Goal: Information Seeking & Learning: Check status

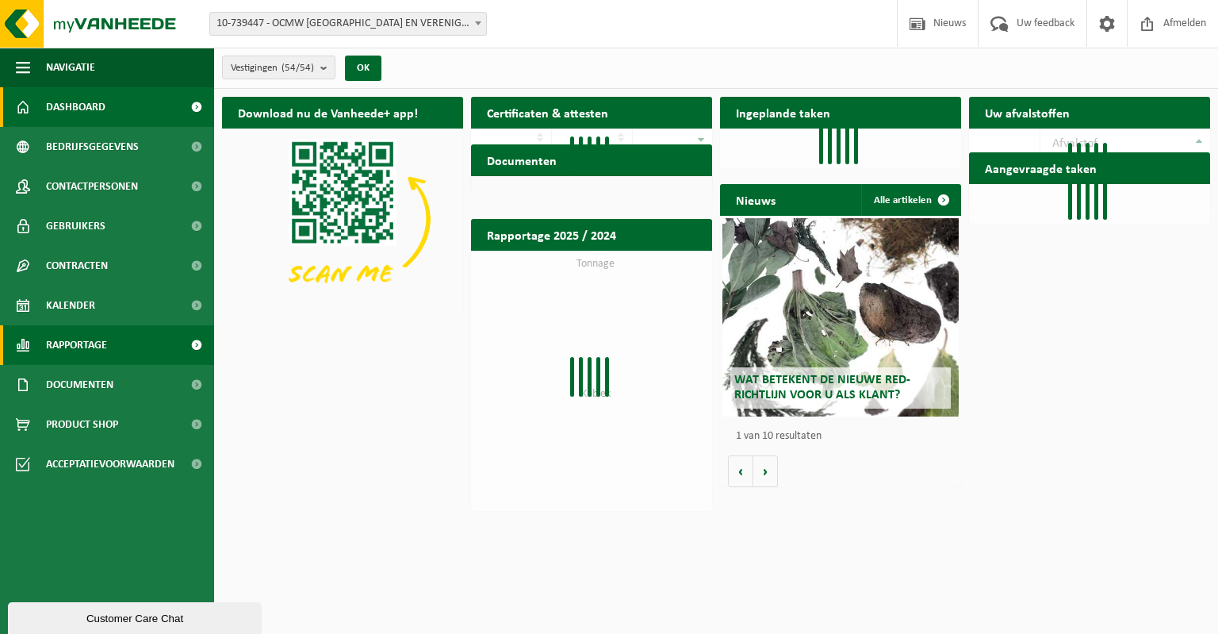
click at [47, 350] on span "Rapportage" at bounding box center [76, 345] width 61 height 40
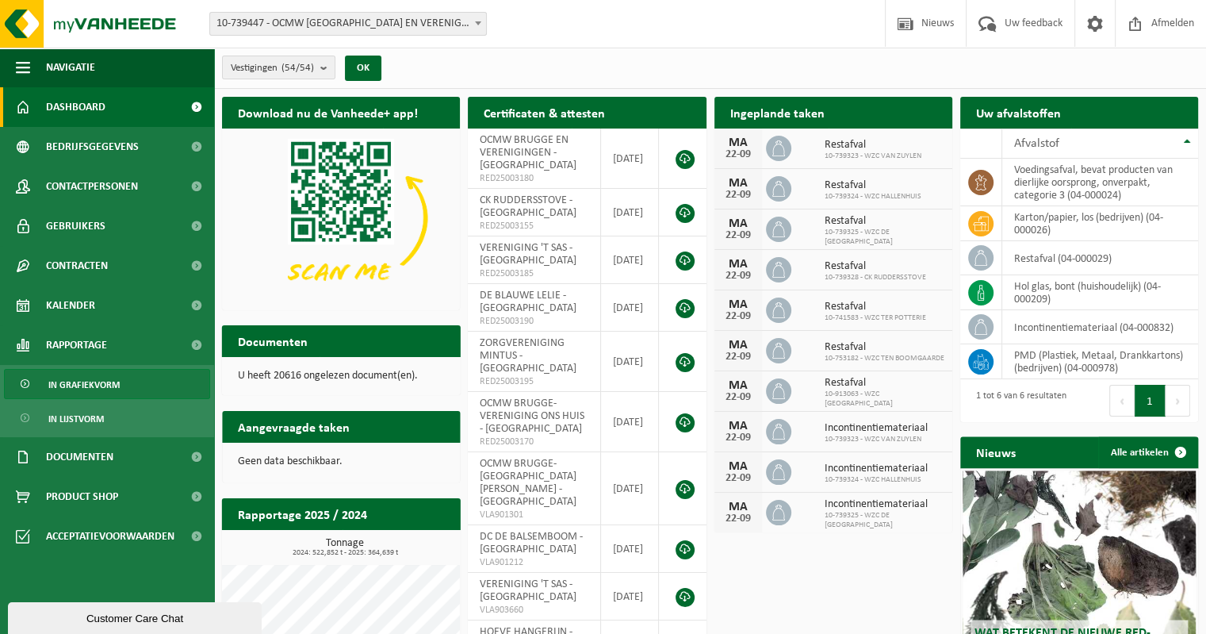
click at [70, 380] on span "In grafiekvorm" at bounding box center [83, 385] width 71 height 30
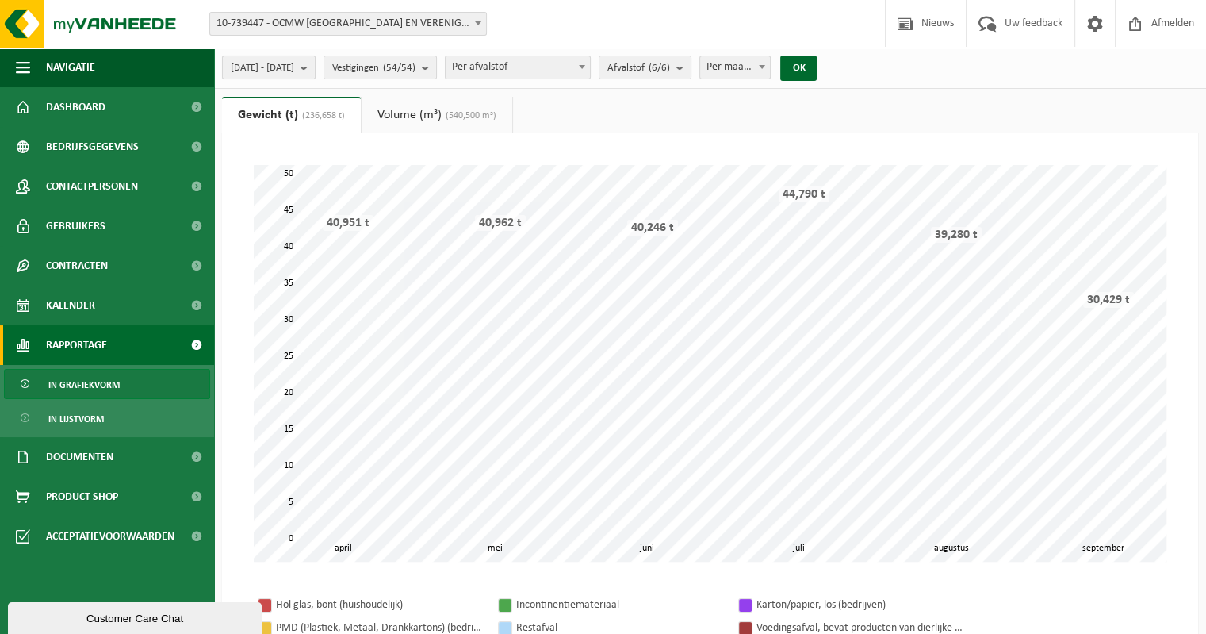
click at [315, 69] on b "submit" at bounding box center [308, 67] width 14 height 22
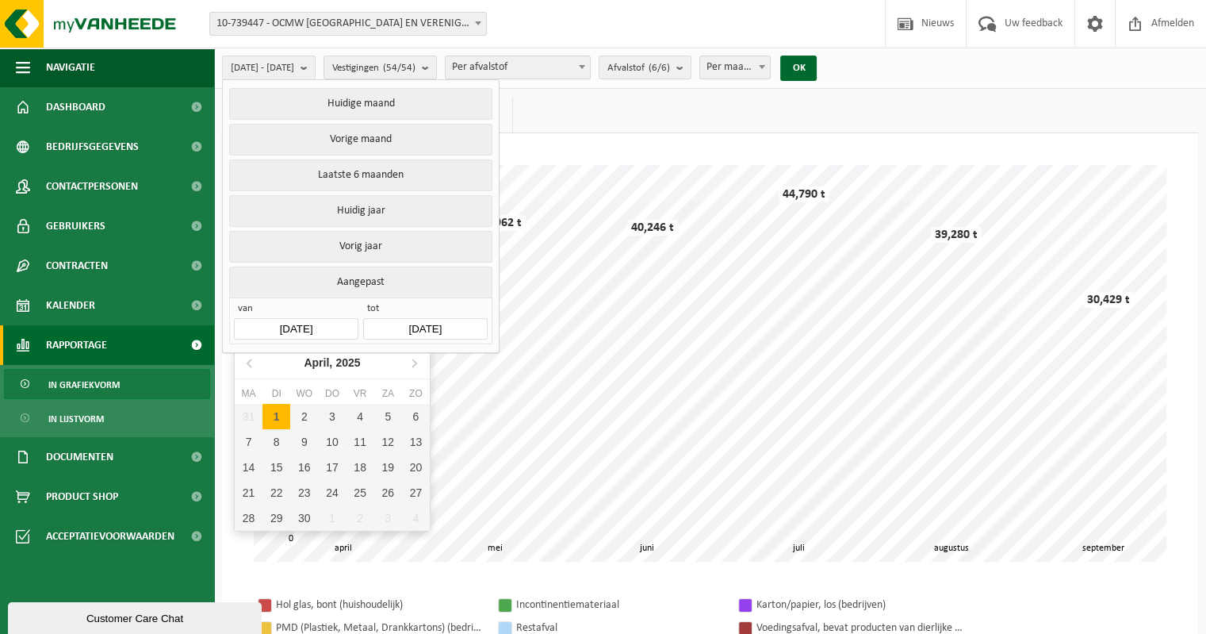
click at [297, 327] on input "2025-04-01" at bounding box center [296, 328] width 124 height 21
click at [320, 360] on div "April, 2025" at bounding box center [331, 362] width 69 height 25
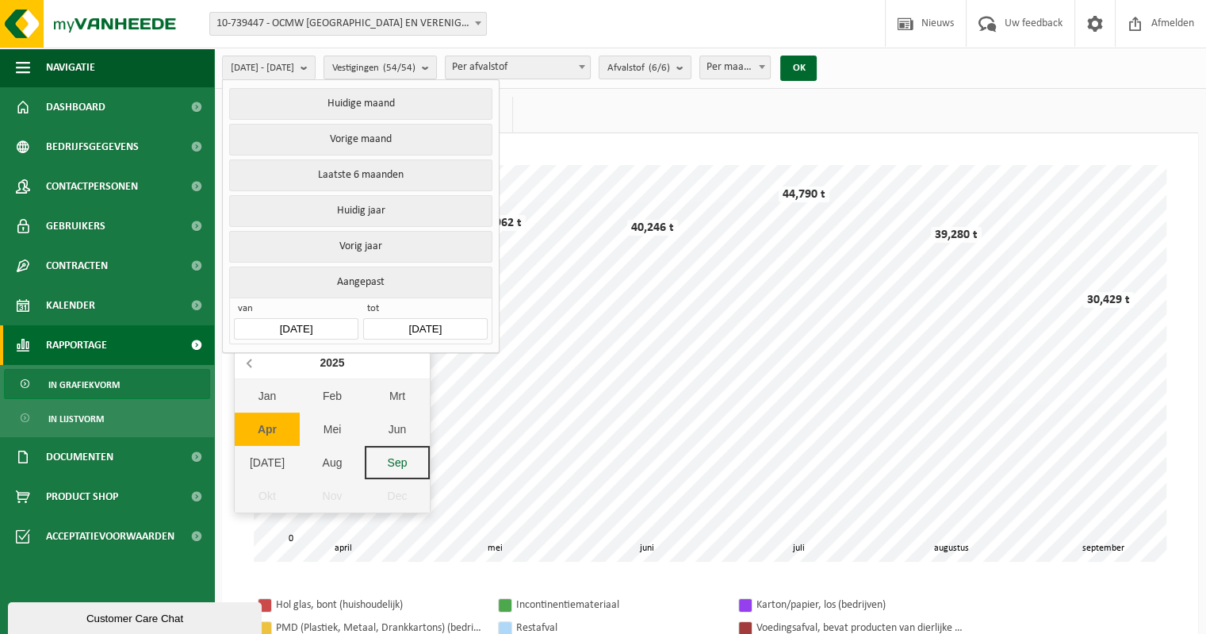
click at [247, 364] on icon at bounding box center [250, 362] width 25 height 25
click at [276, 325] on input "2025-04-01" at bounding box center [296, 328] width 124 height 21
click at [248, 363] on icon at bounding box center [249, 363] width 4 height 8
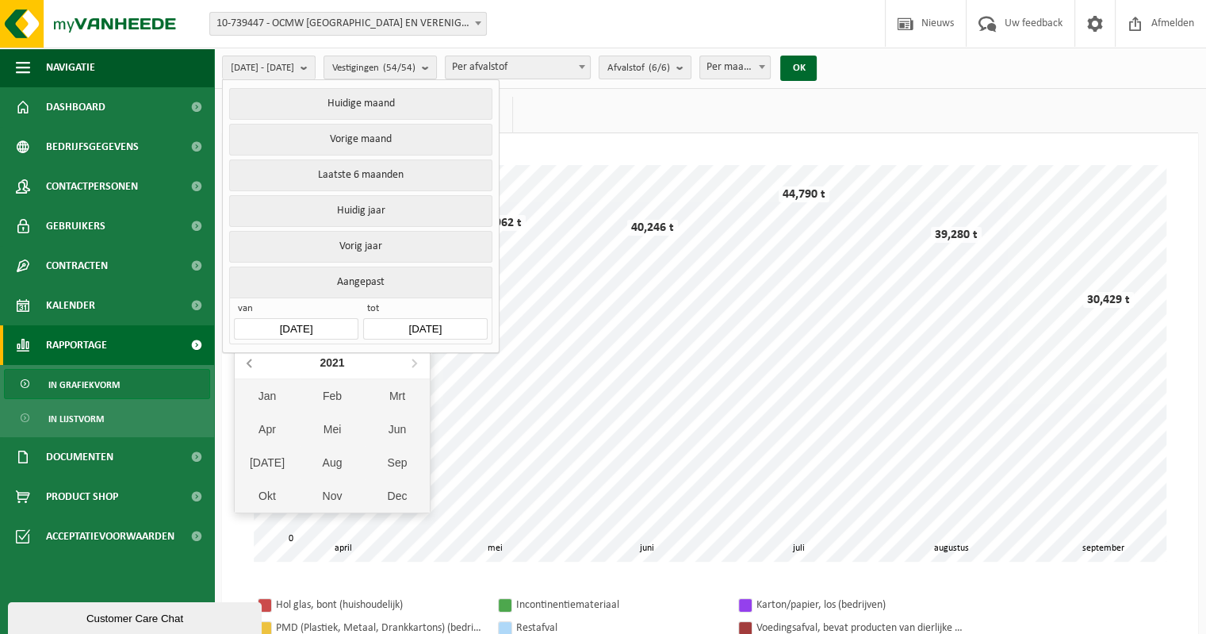
click at [248, 363] on icon at bounding box center [249, 363] width 4 height 8
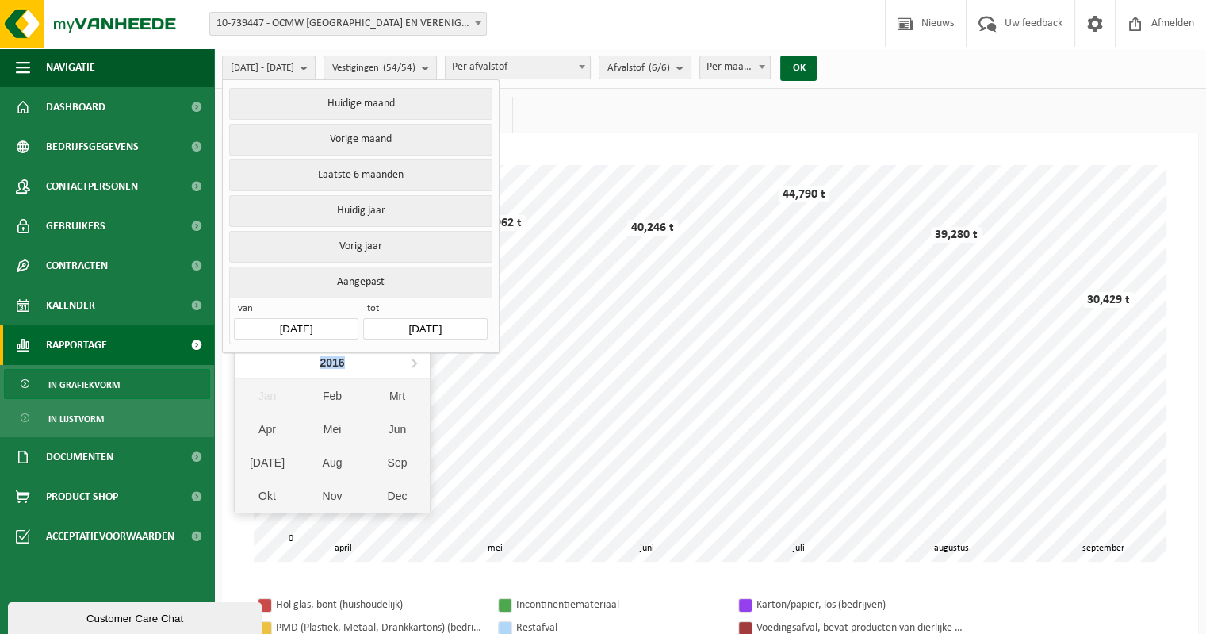
click at [247, 363] on nav "2016" at bounding box center [332, 363] width 195 height 33
click at [332, 390] on div "Feb" at bounding box center [332, 395] width 65 height 33
click at [247, 420] on div "1" at bounding box center [249, 416] width 28 height 25
type input "[DATE]"
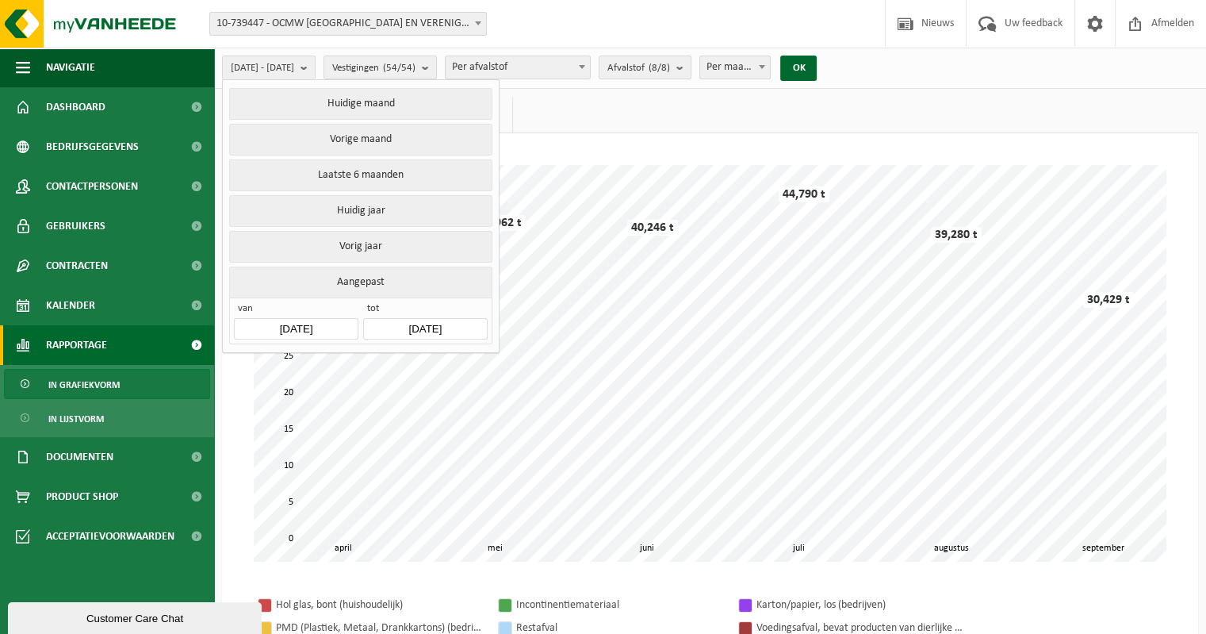
click at [583, 105] on ul "Gewicht (t) (236,658 t) Volume (m³) (540,500 m³)" at bounding box center [710, 115] width 976 height 36
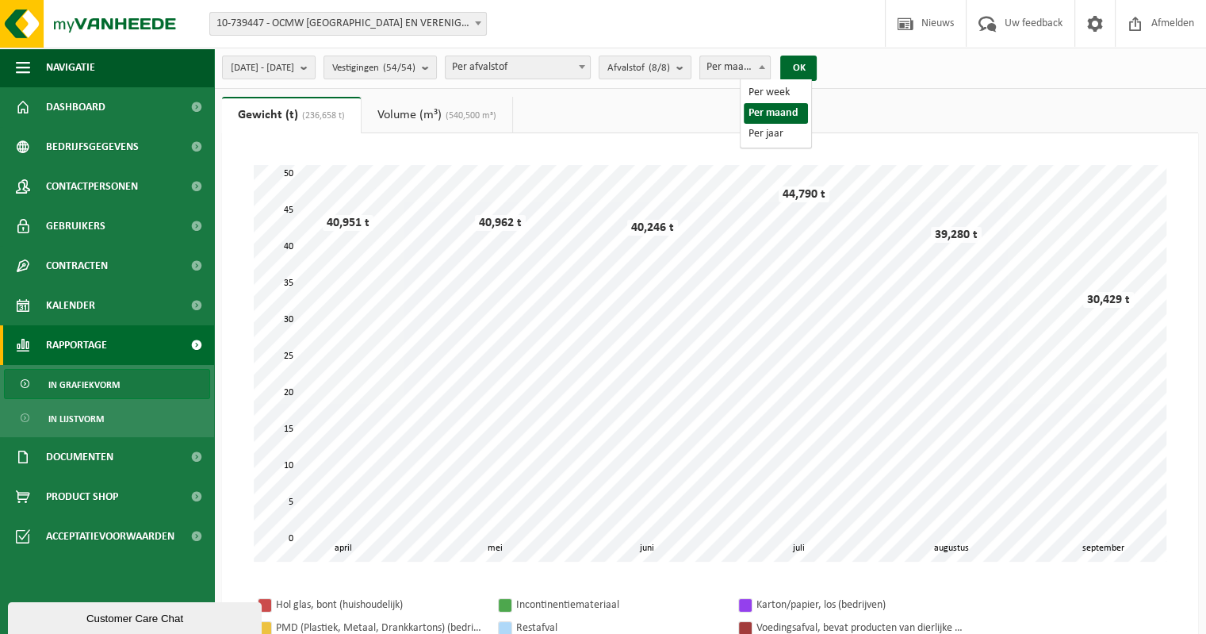
click at [771, 65] on span "Per maand" at bounding box center [735, 67] width 71 height 22
select select "3"
click at [817, 67] on button "OK" at bounding box center [798, 68] width 36 height 25
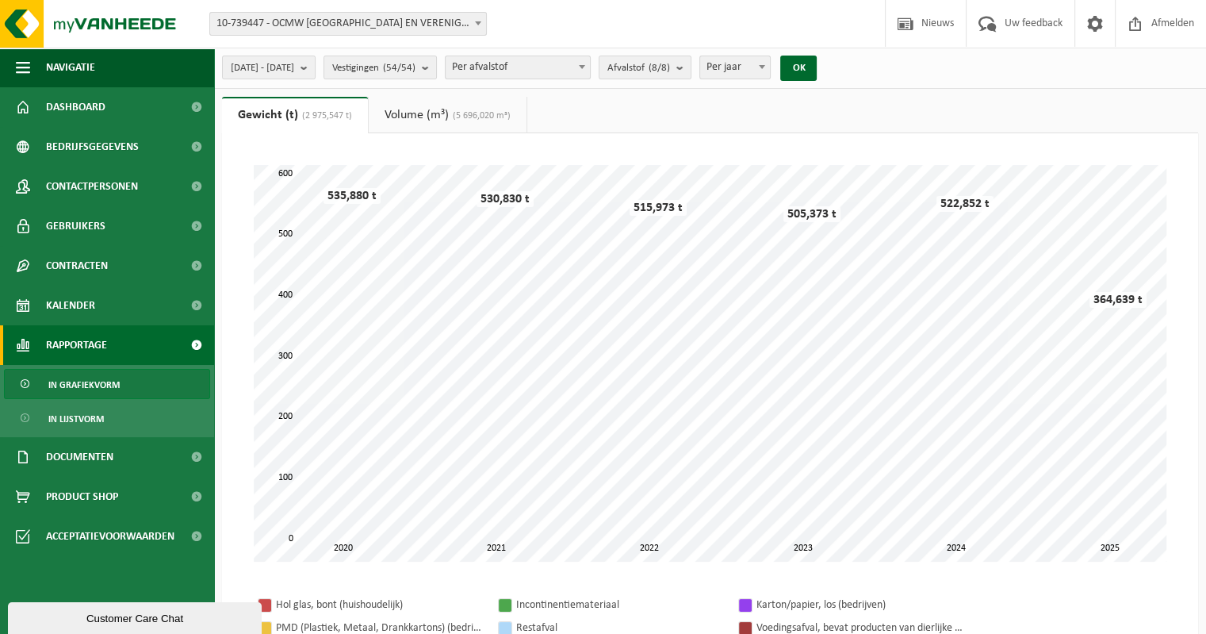
click at [736, 114] on ul "Gewicht (t) (2 975,547 t) Volume (m³) (5 696,020 m³)" at bounding box center [710, 115] width 976 height 36
click at [424, 112] on link "Volume (m³) (5 696,020 m³)" at bounding box center [448, 115] width 158 height 36
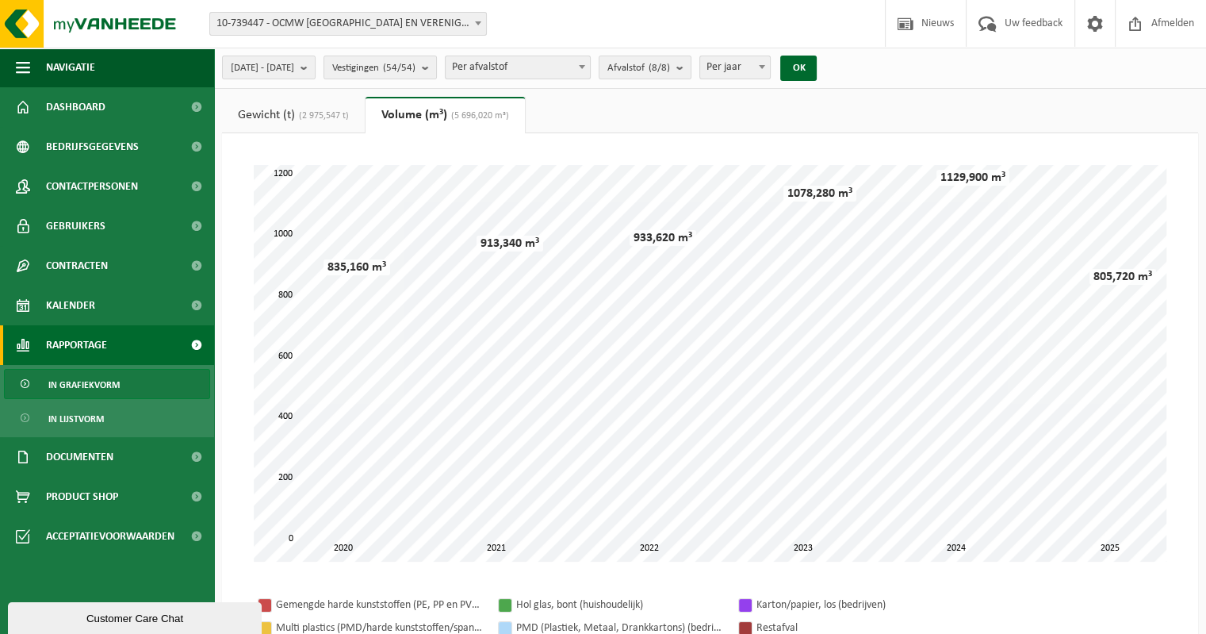
click at [289, 119] on link "Gewicht (t) (2 975,547 t)" at bounding box center [293, 115] width 143 height 36
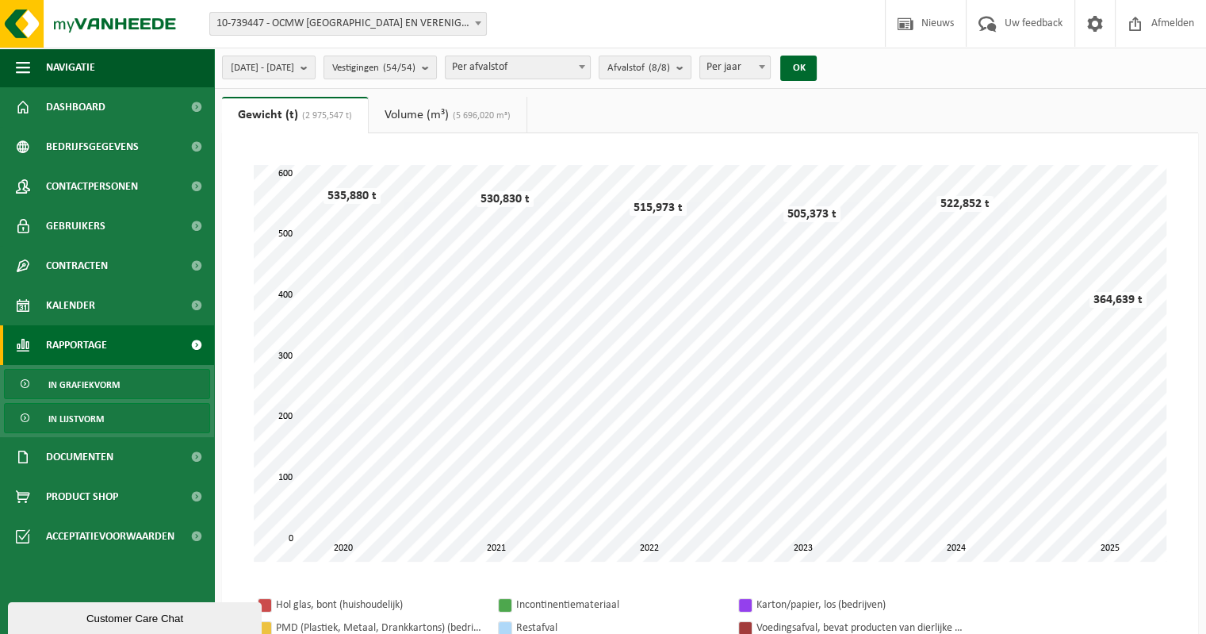
click at [90, 417] on span "In lijstvorm" at bounding box center [76, 419] width 56 height 30
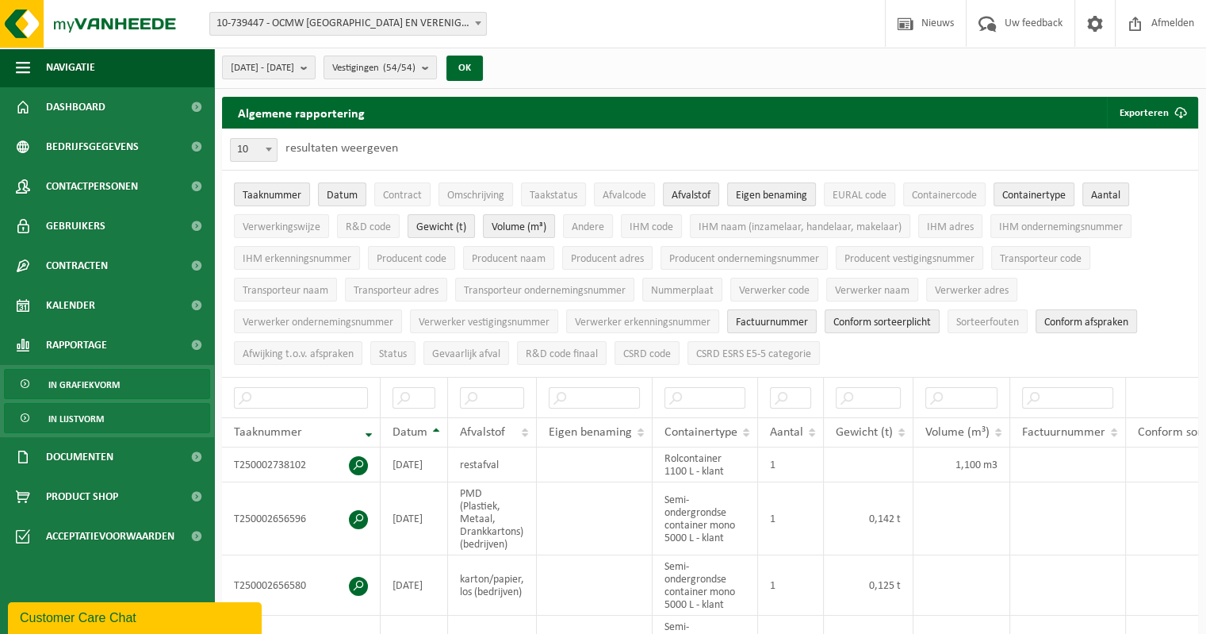
click at [70, 383] on span "In grafiekvorm" at bounding box center [83, 385] width 71 height 30
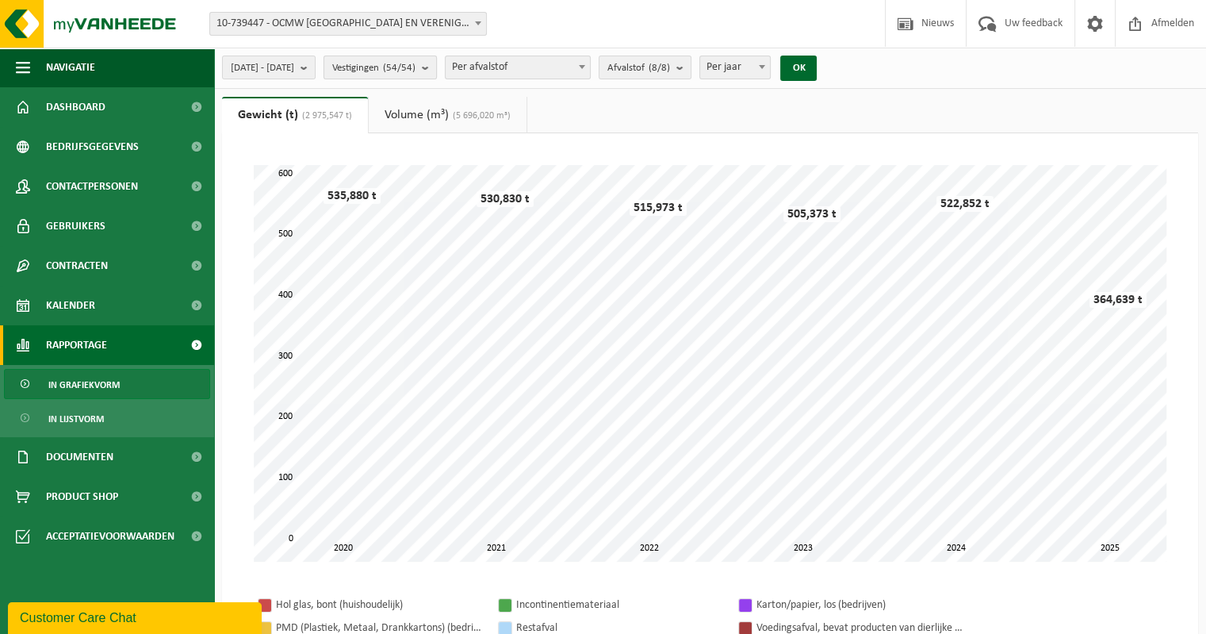
click at [416, 67] on count "(54/54)" at bounding box center [399, 68] width 33 height 10
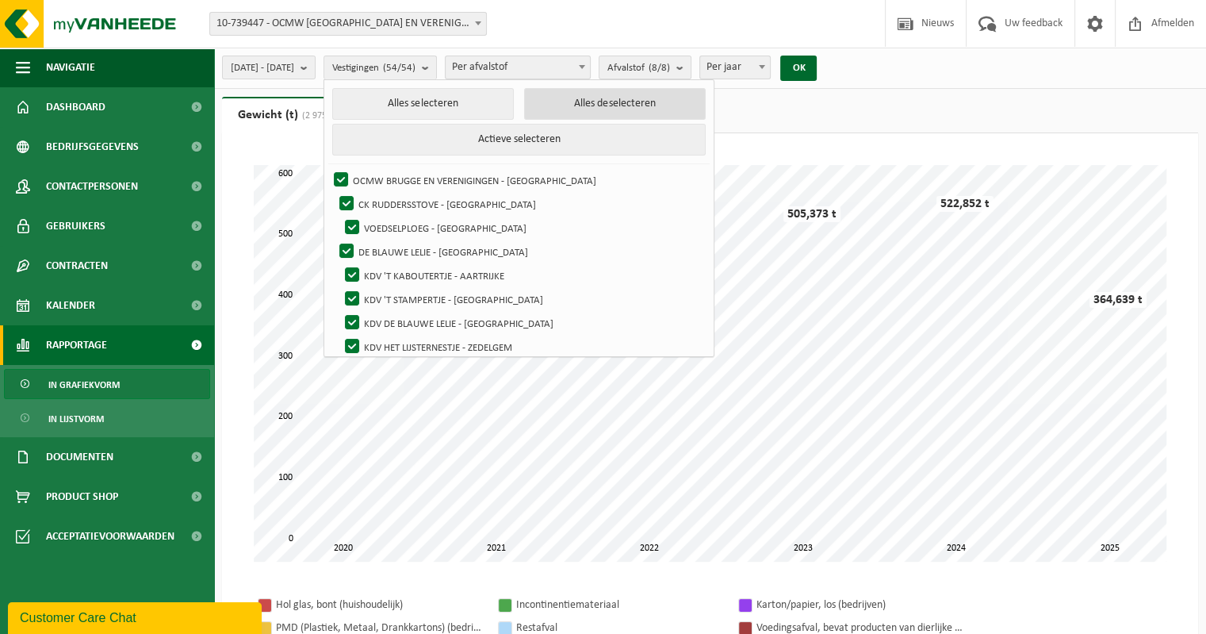
click at [562, 110] on button "Alles deselecteren" at bounding box center [615, 104] width 182 height 32
checkbox input "false"
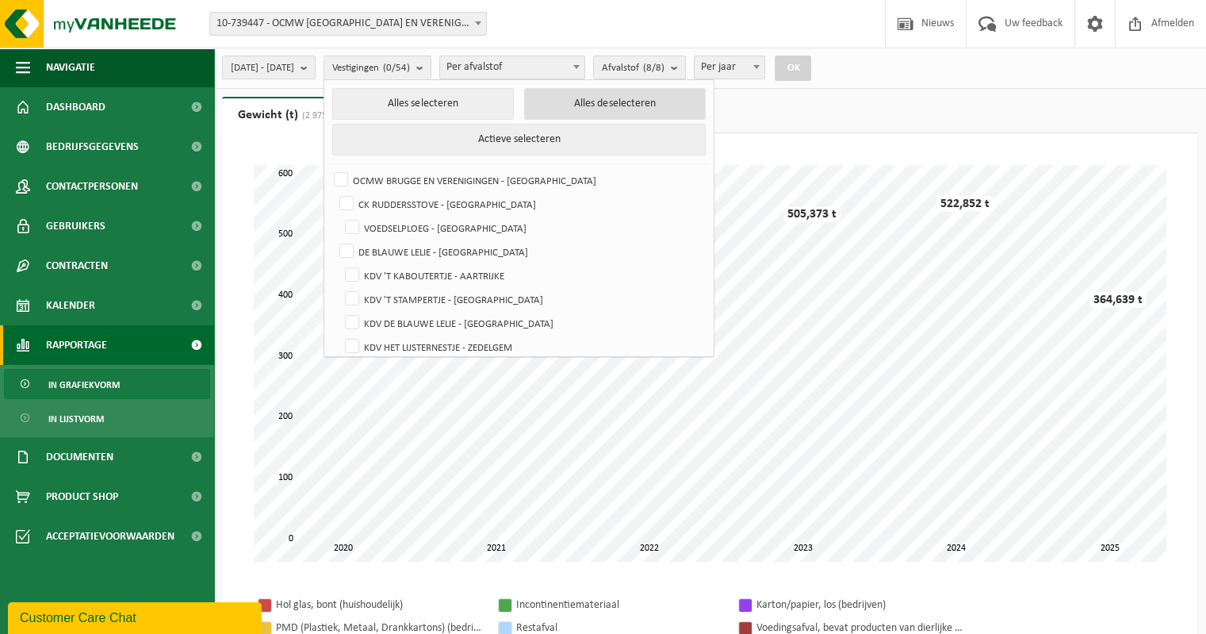
checkbox input "false"
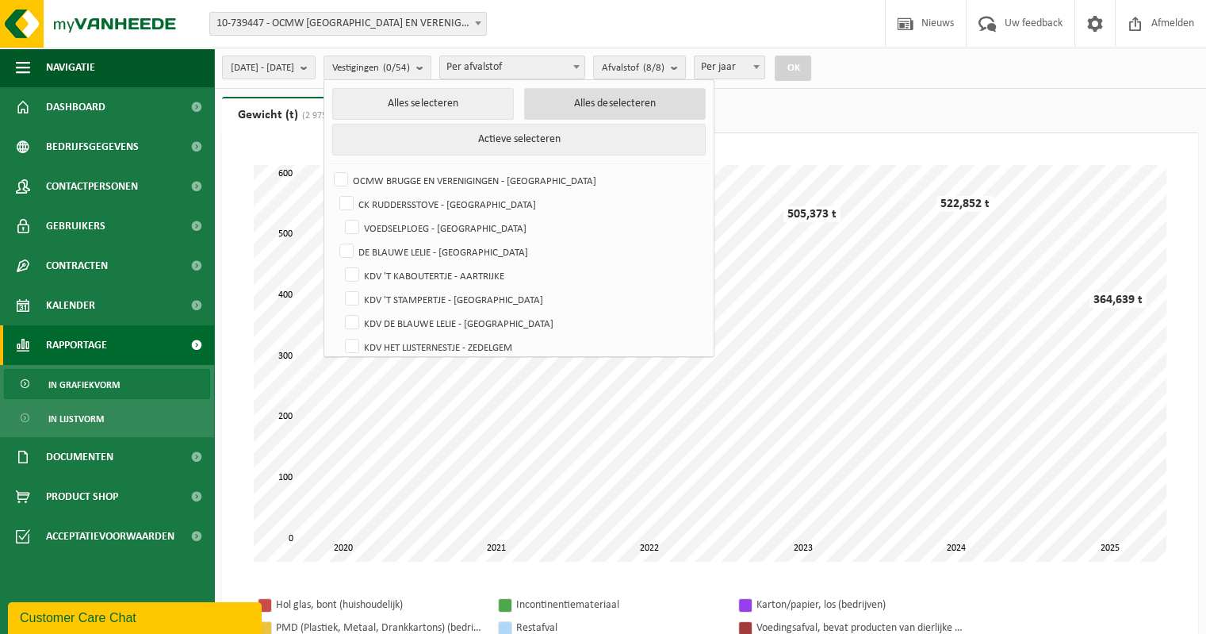
checkbox input "false"
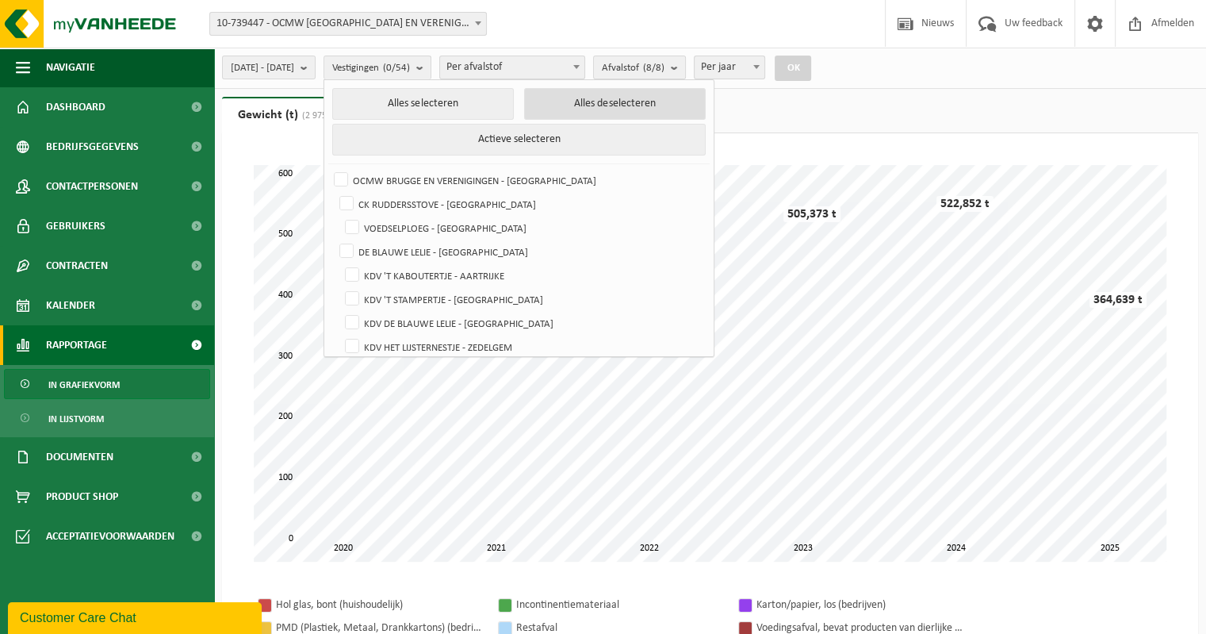
checkbox input "false"
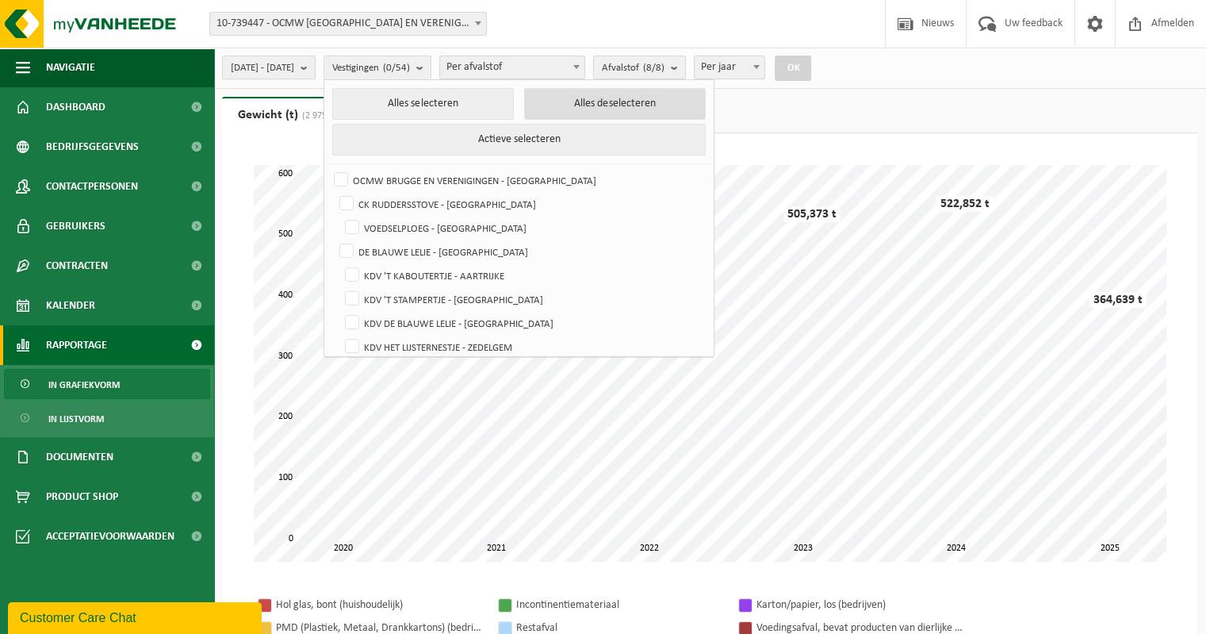
checkbox input "false"
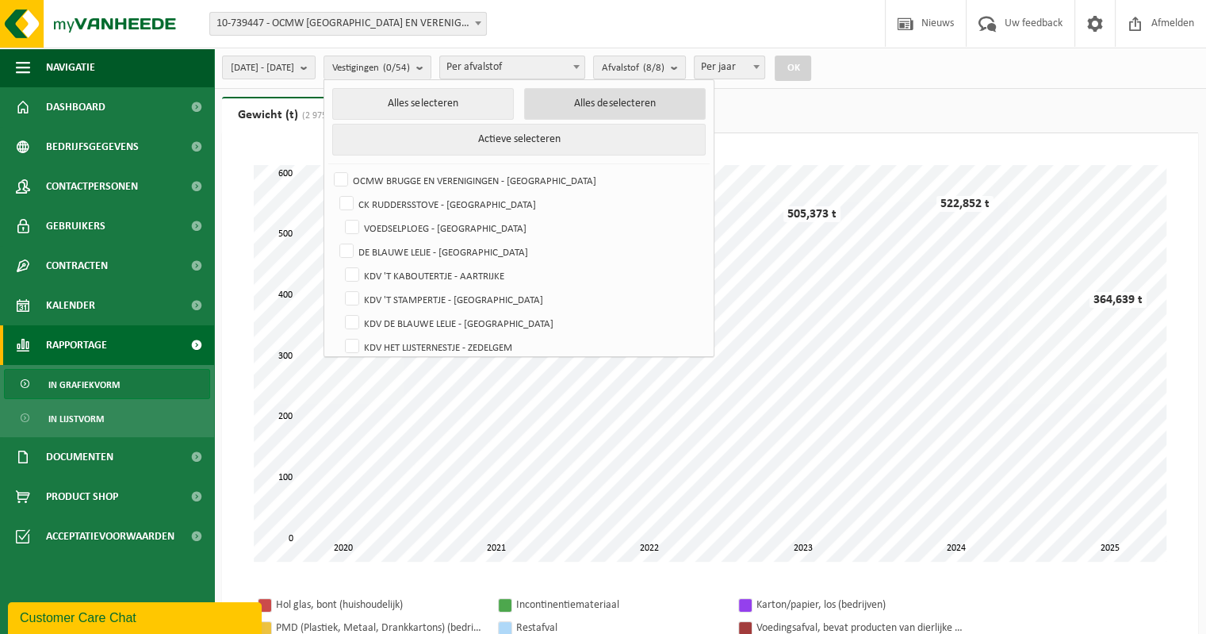
checkbox input "false"
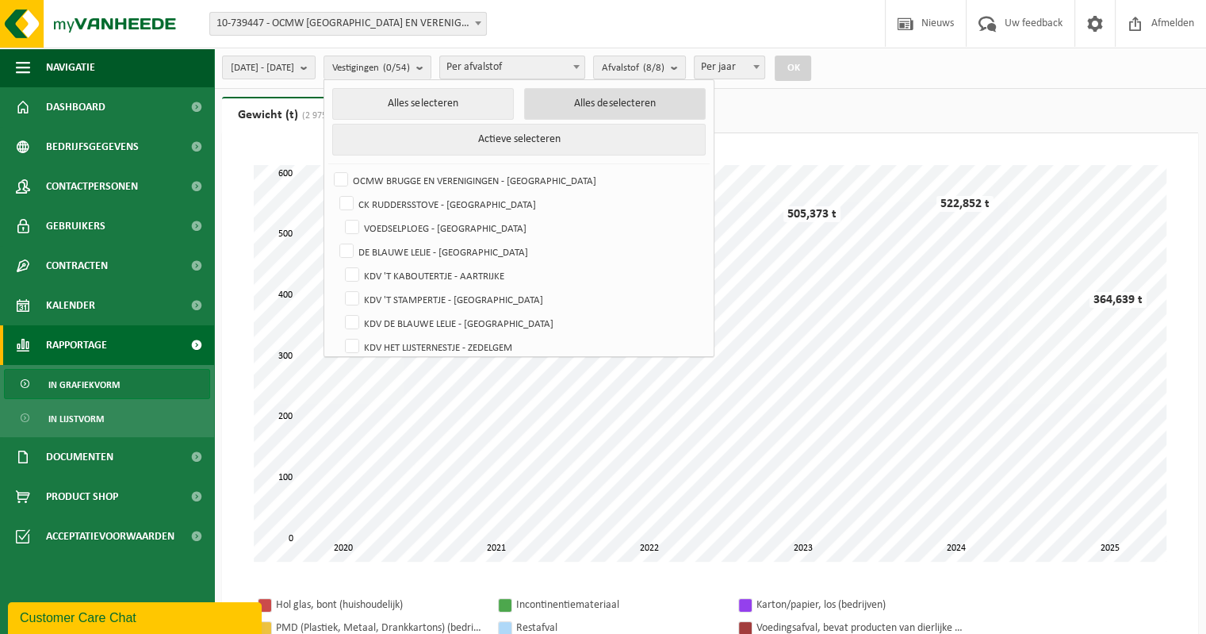
checkbox input "false"
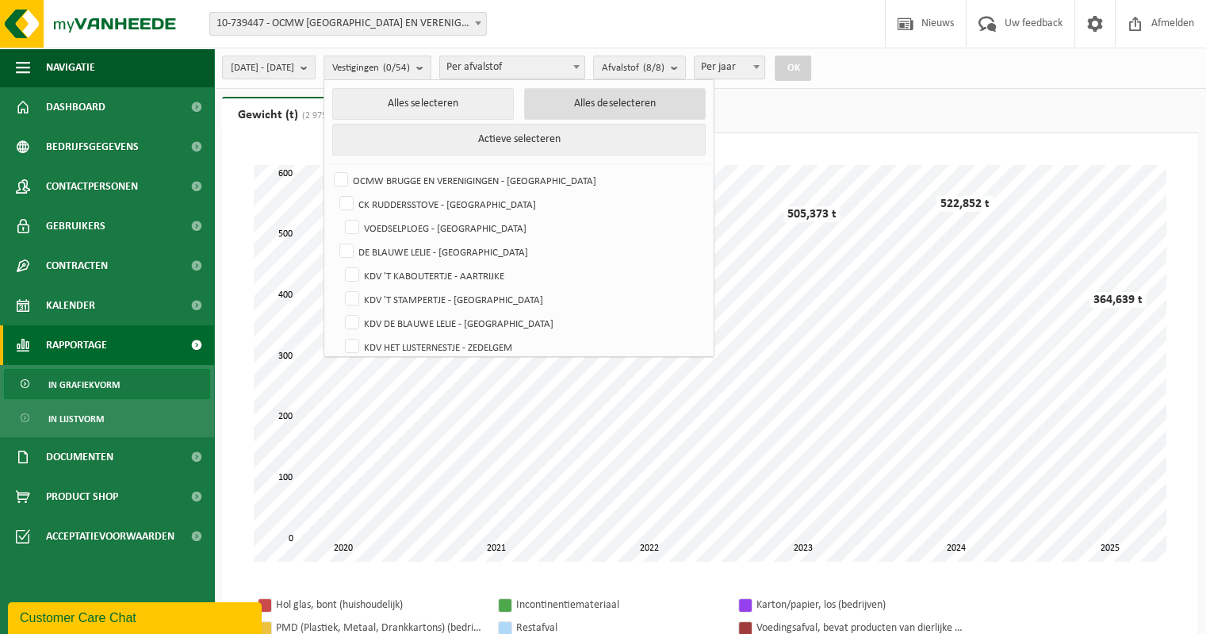
checkbox input "false"
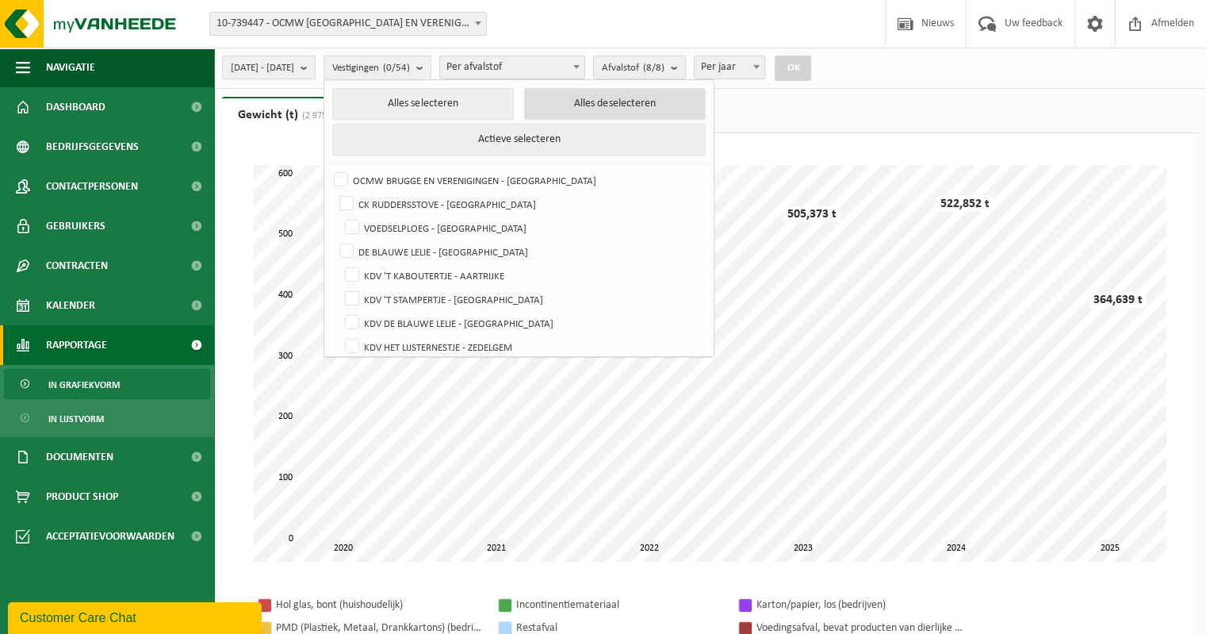
checkbox input "false"
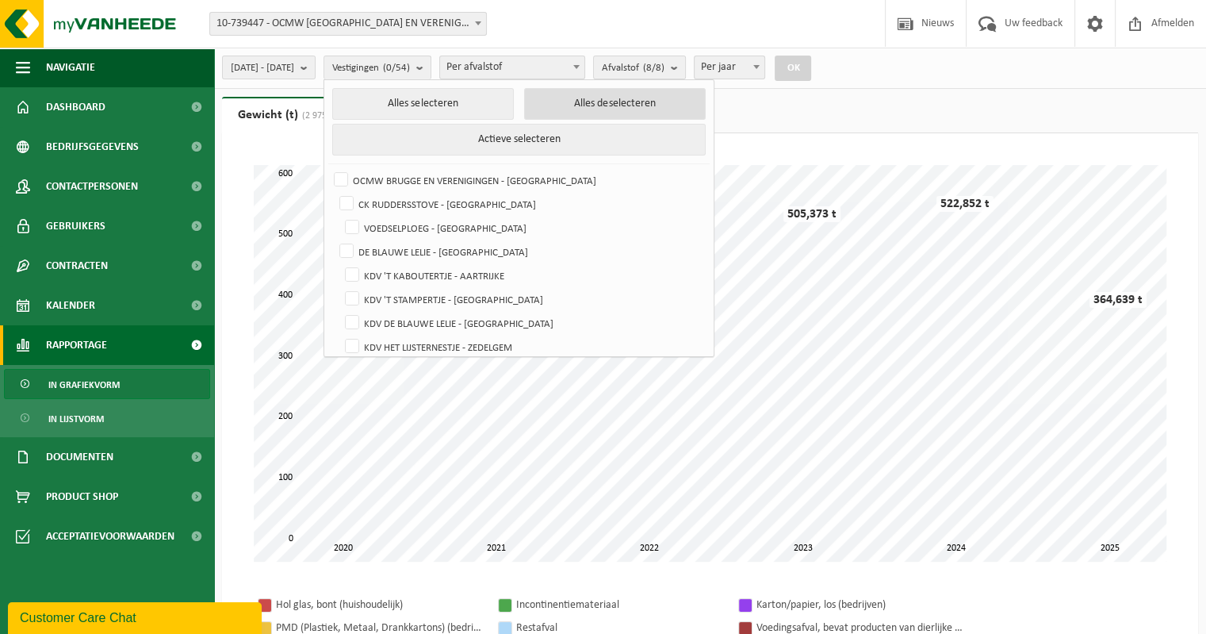
checkbox input "false"
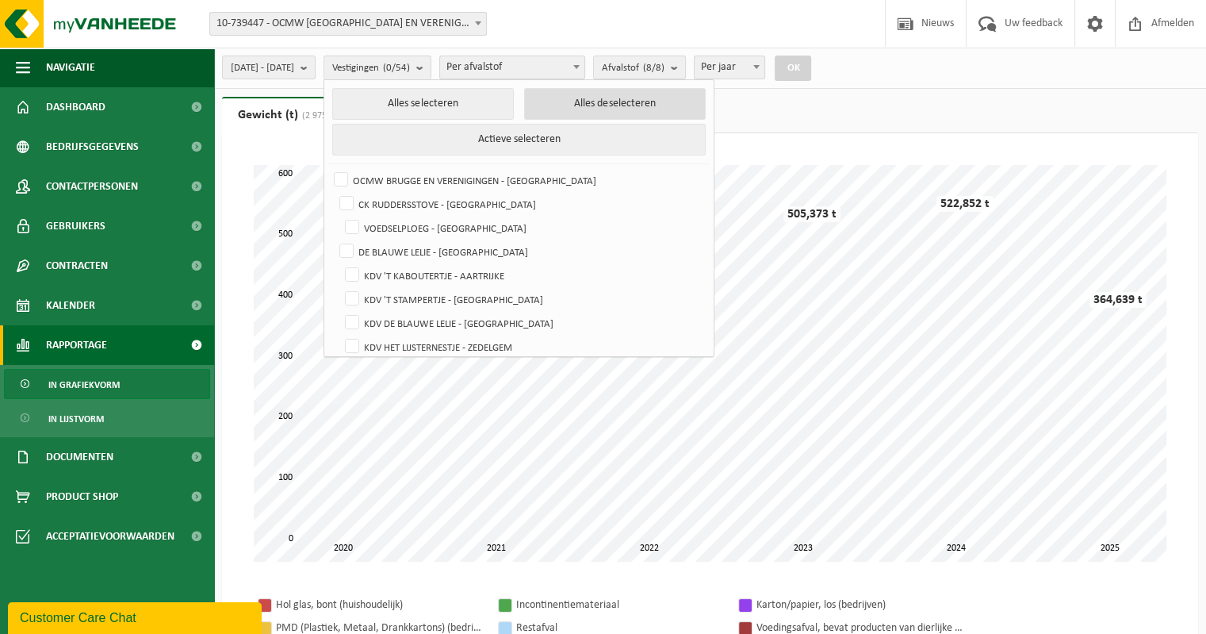
checkbox input "false"
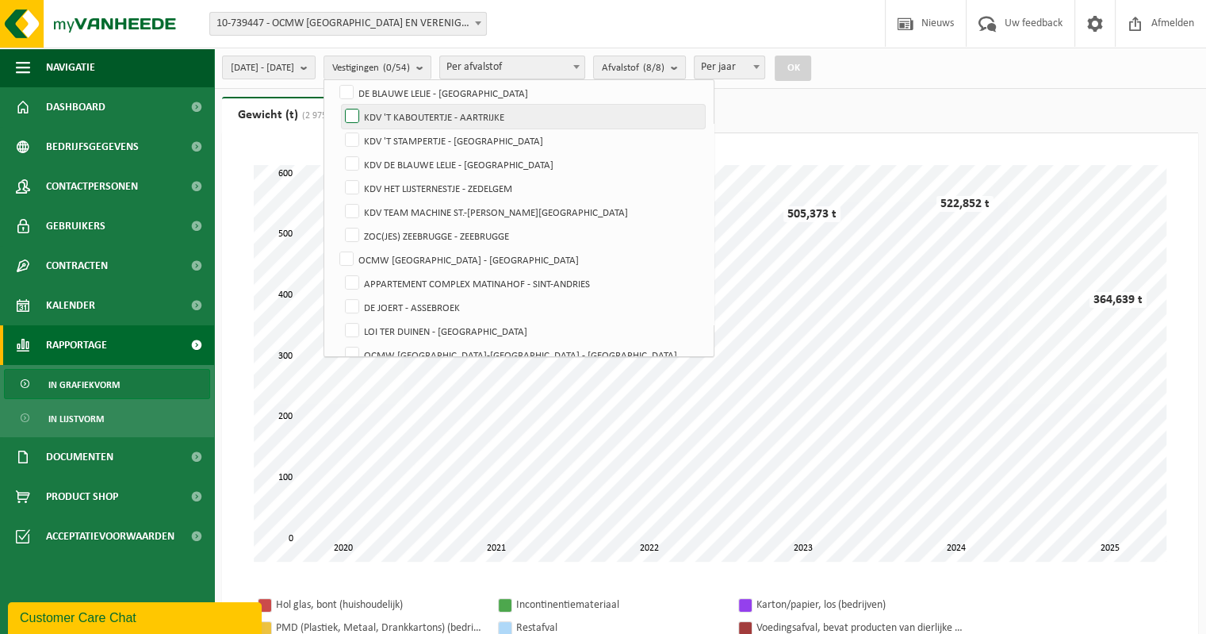
scroll to position [238, 0]
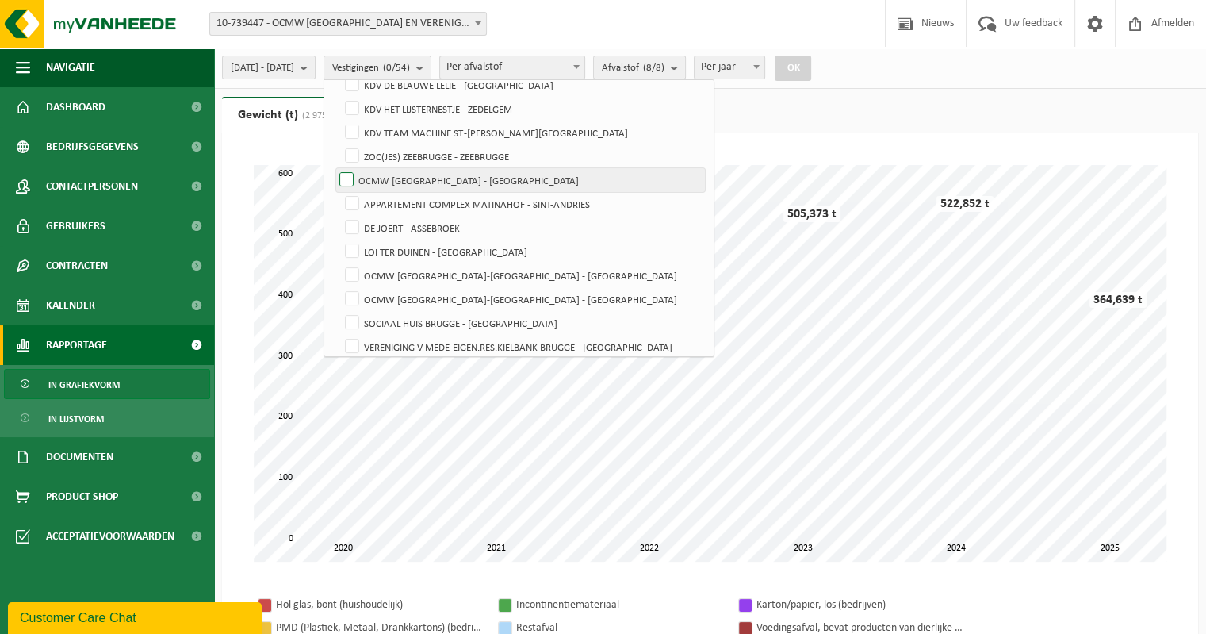
click at [385, 180] on label "OCMW [GEOGRAPHIC_DATA] - [GEOGRAPHIC_DATA]" at bounding box center [520, 180] width 369 height 24
click at [334, 168] on input "OCMW [GEOGRAPHIC_DATA] - [GEOGRAPHIC_DATA]" at bounding box center [333, 167] width 1 height 1
checkbox input "true"
click at [811, 71] on button "OK" at bounding box center [793, 68] width 36 height 25
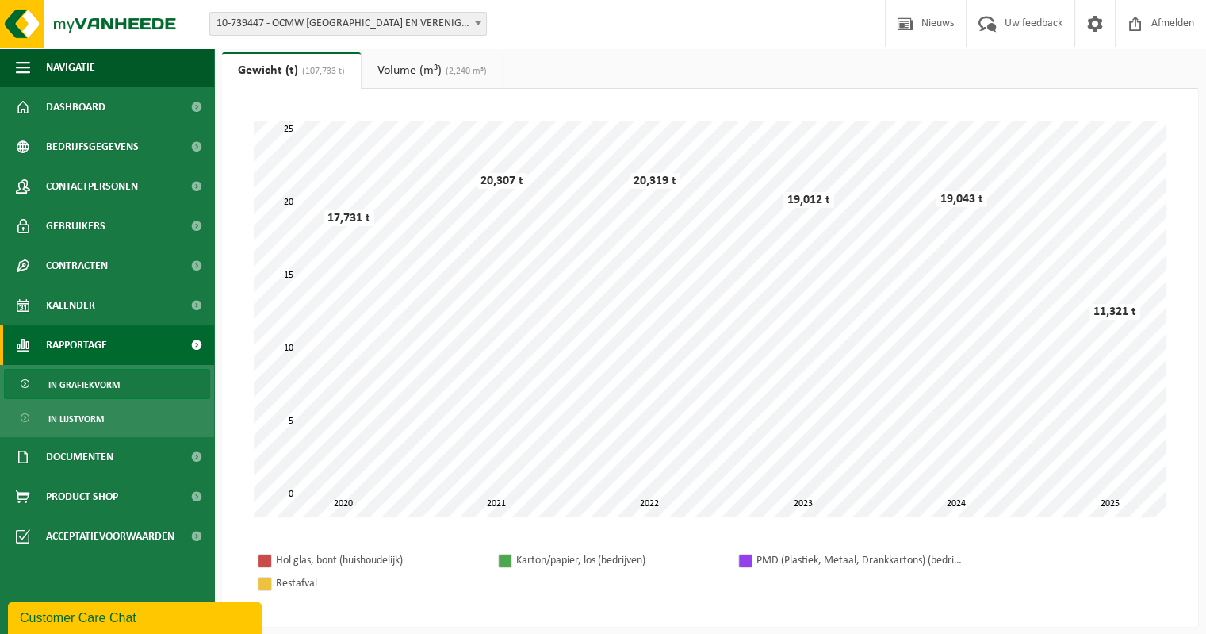
scroll to position [0, 0]
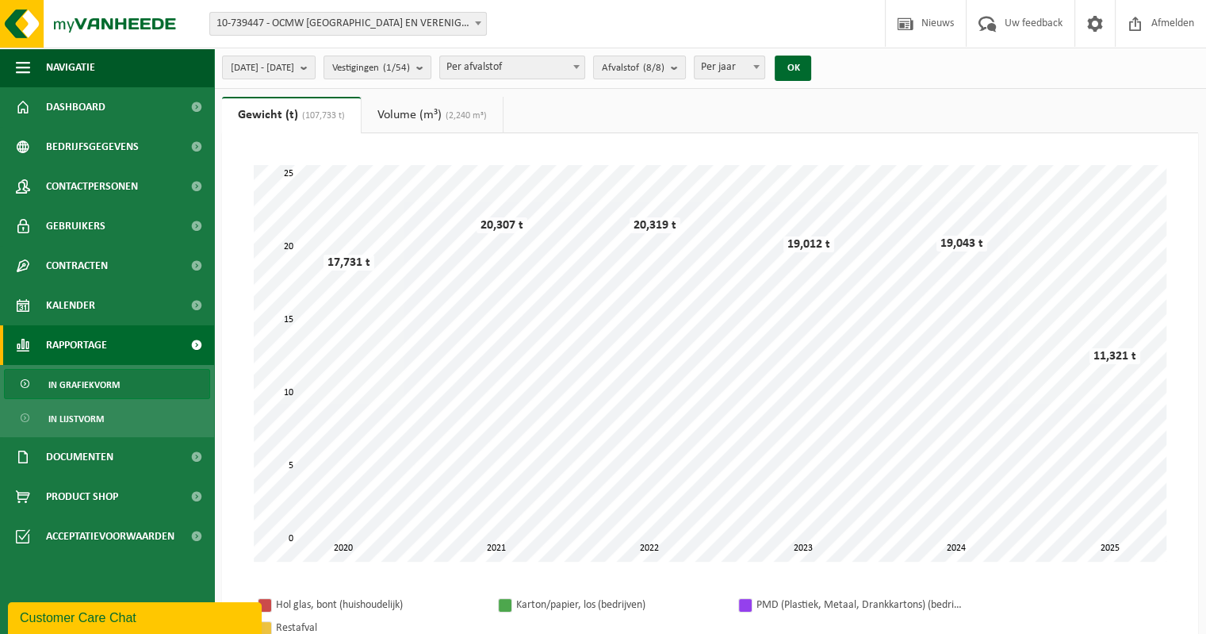
click at [71, 385] on span "In grafiekvorm" at bounding box center [83, 385] width 71 height 30
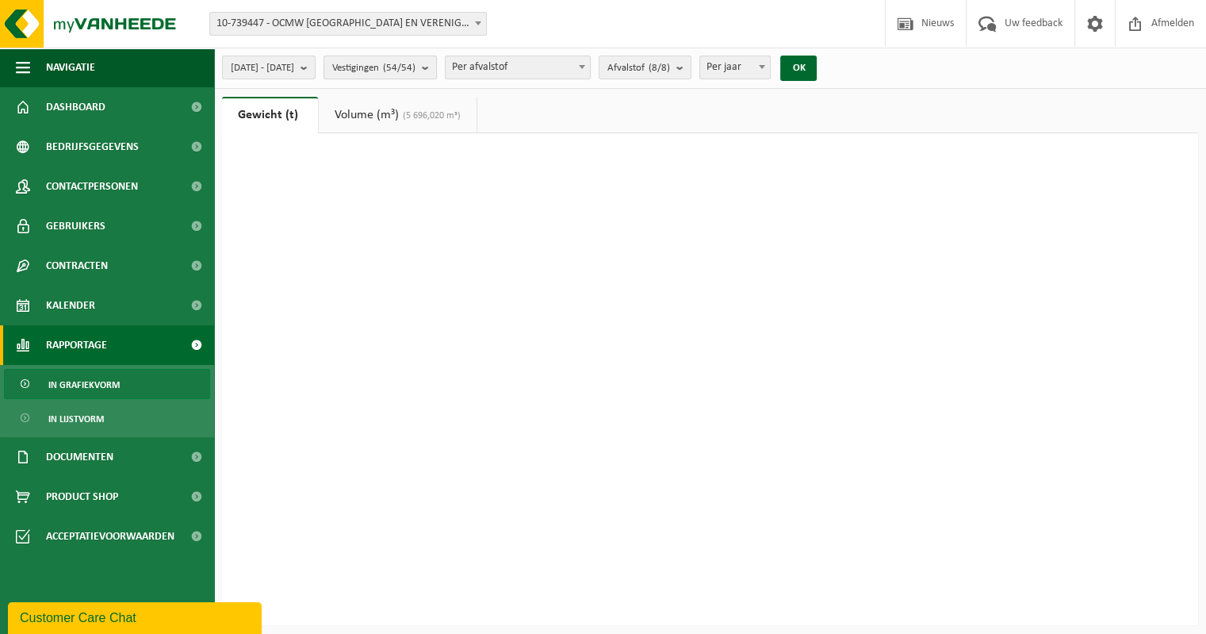
click at [437, 69] on button "Vestigingen (54/54)" at bounding box center [380, 68] width 113 height 24
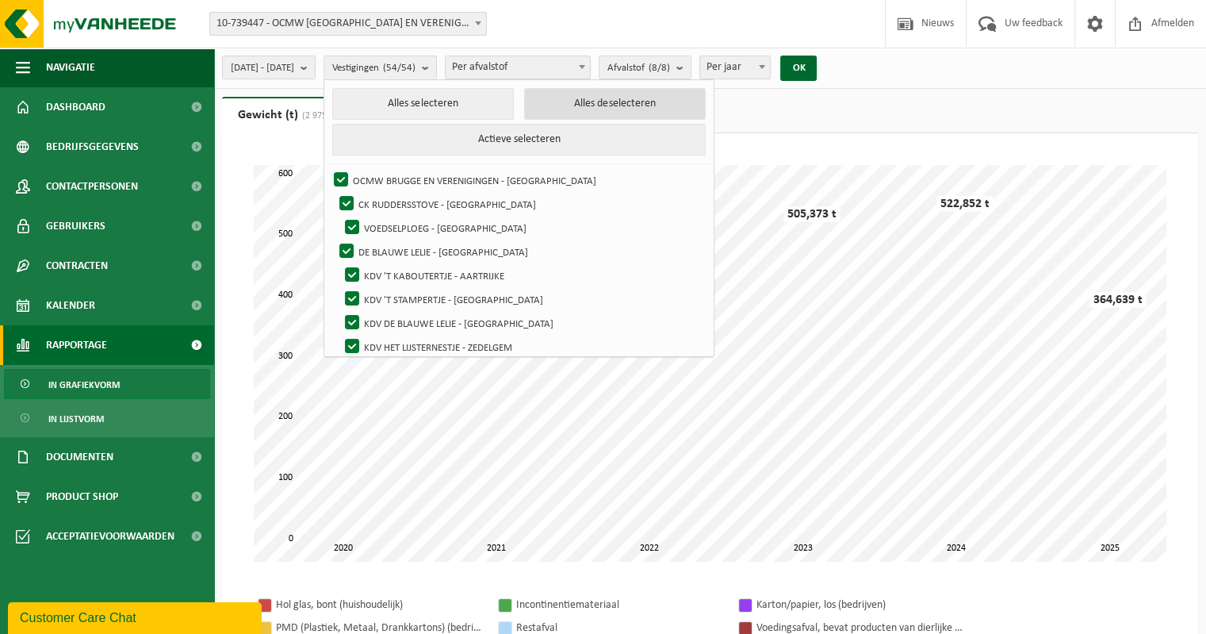
click at [582, 111] on button "Alles deselecteren" at bounding box center [615, 104] width 182 height 32
checkbox input "false"
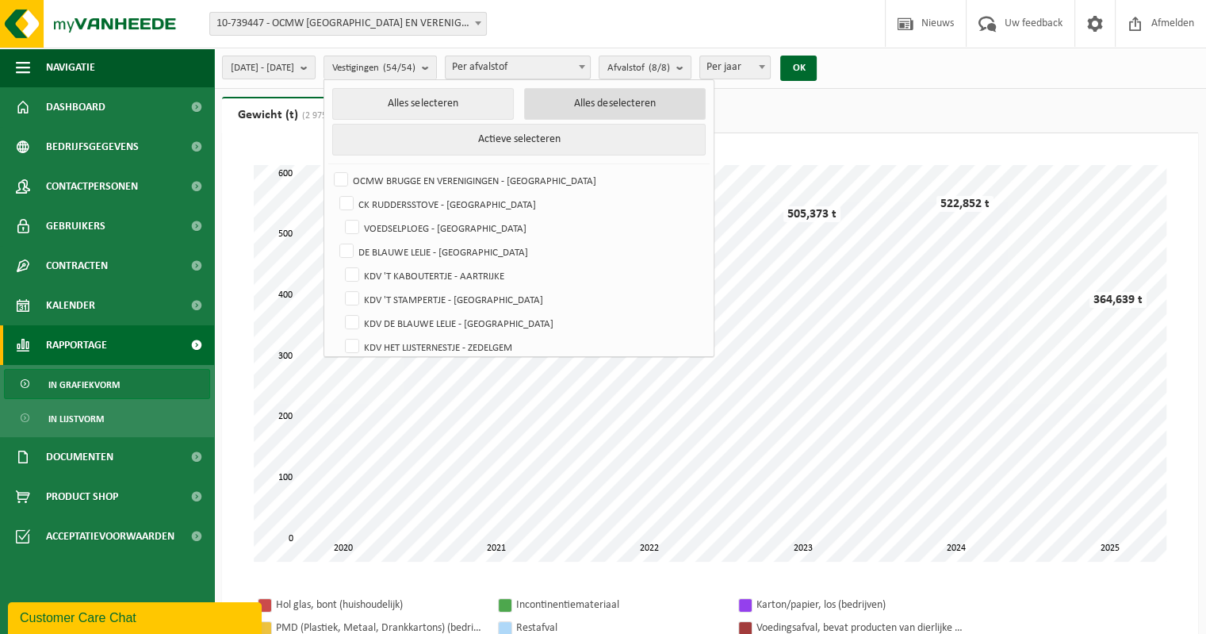
checkbox input "false"
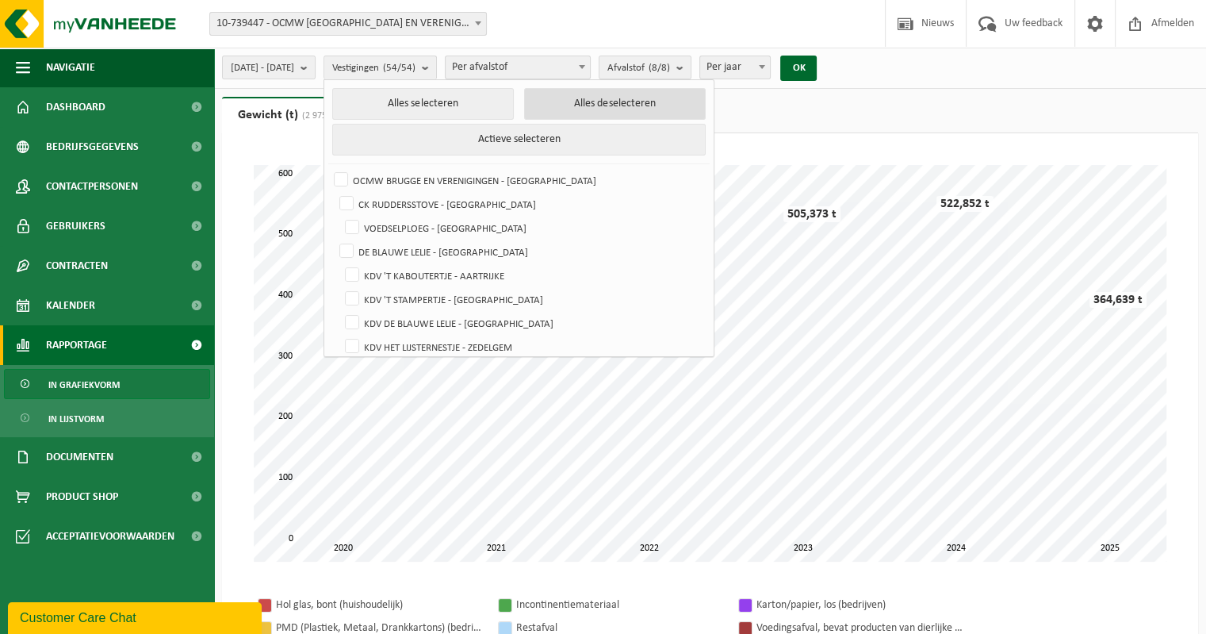
checkbox input "false"
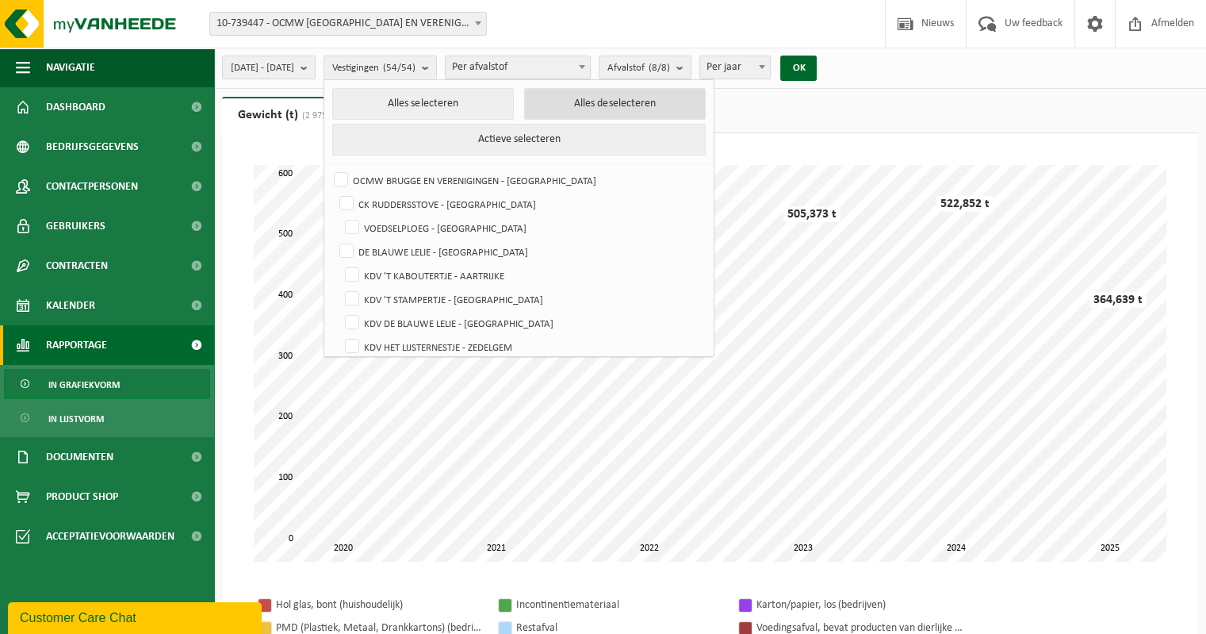
checkbox input "false"
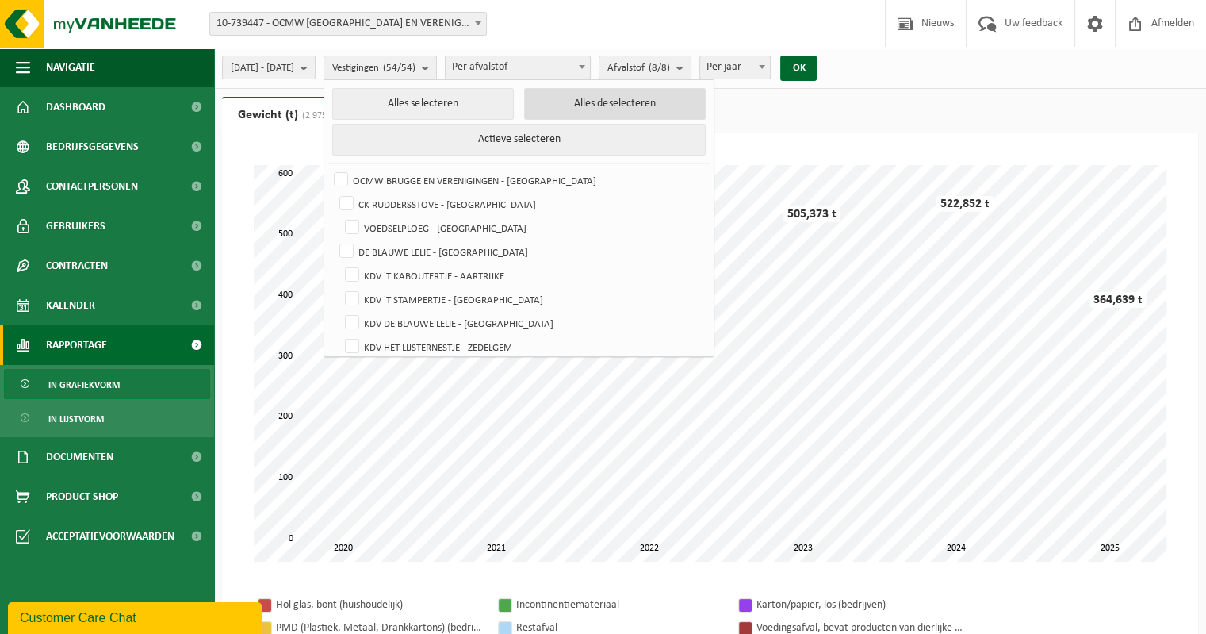
checkbox input "false"
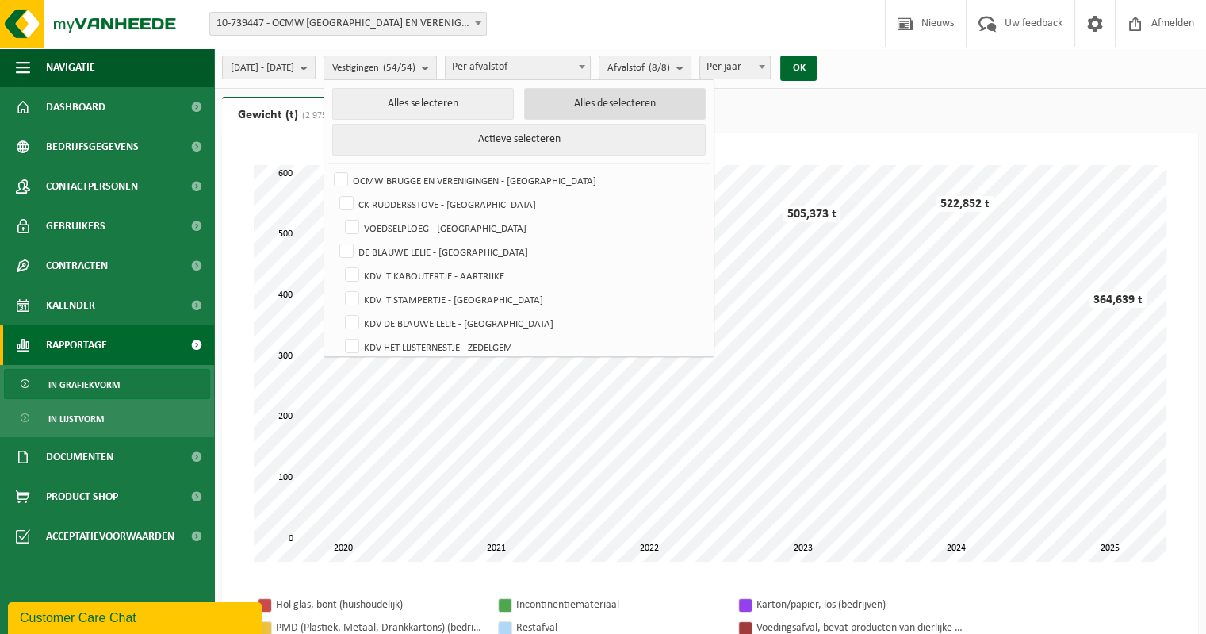
checkbox input "false"
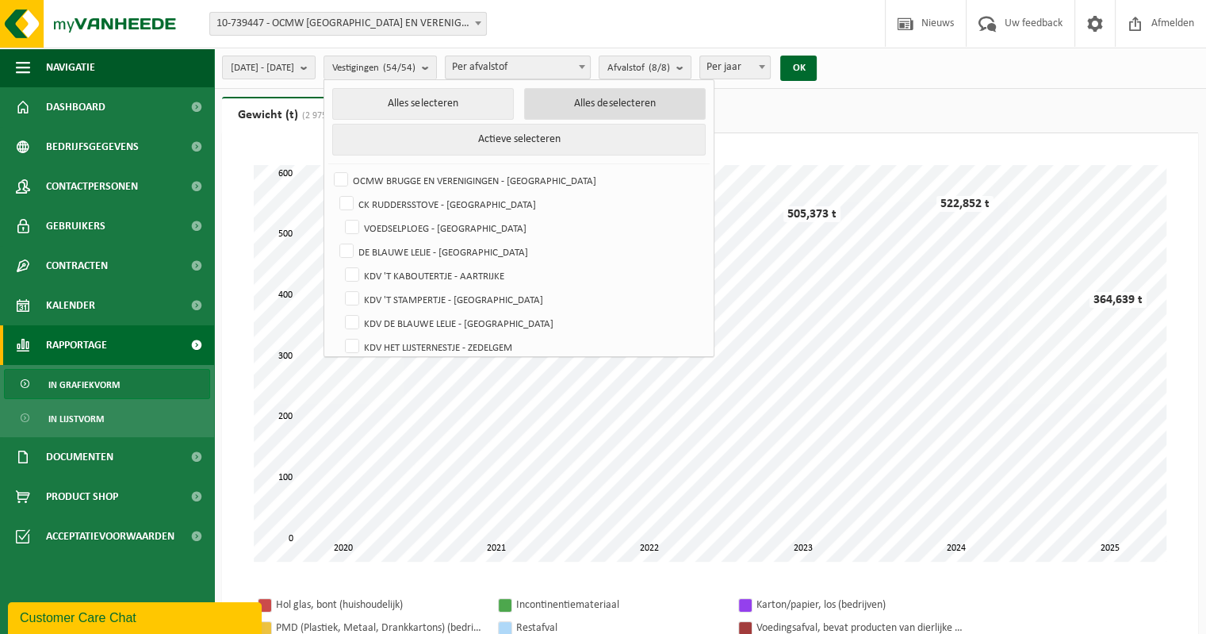
checkbox input "false"
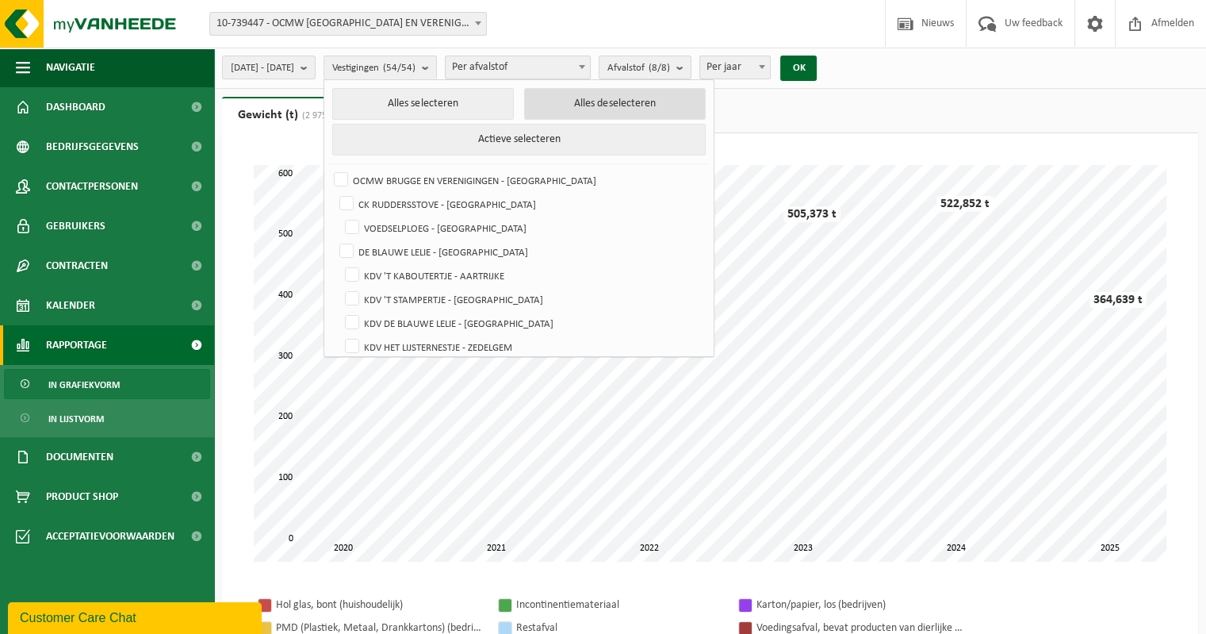
checkbox input "false"
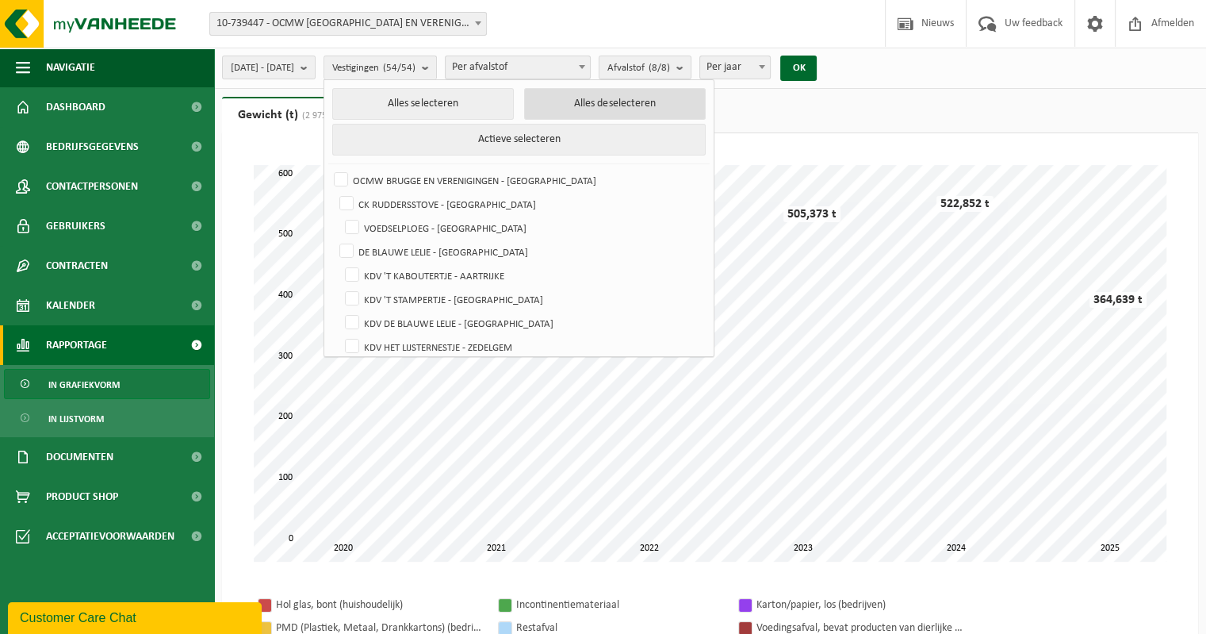
checkbox input "false"
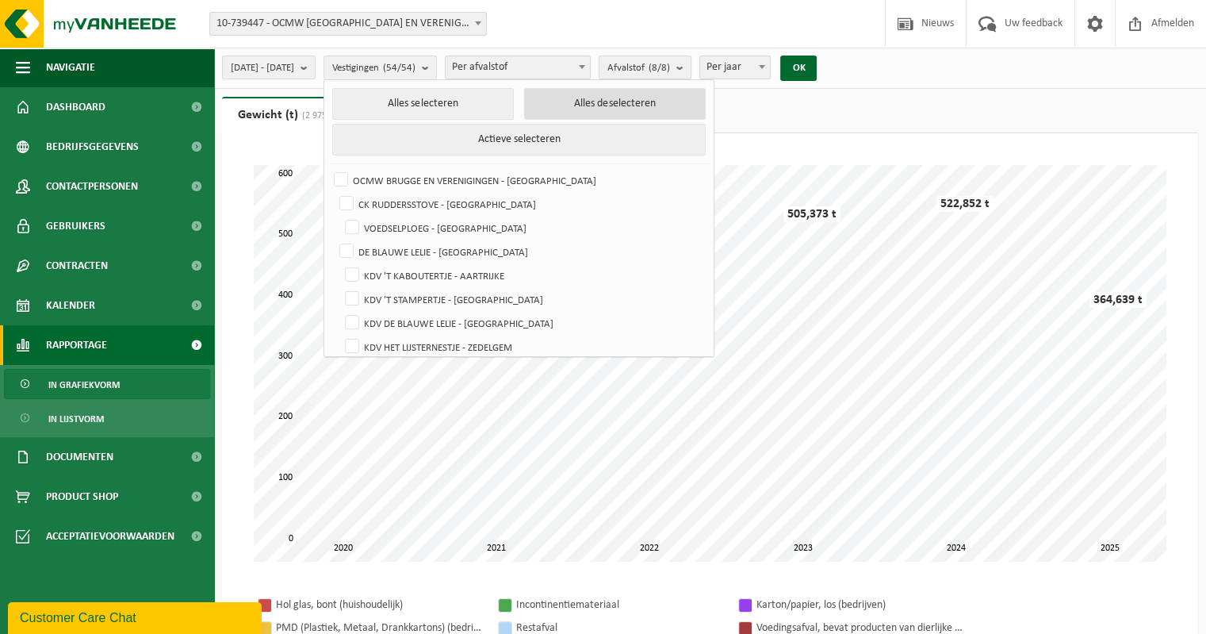
checkbox input "false"
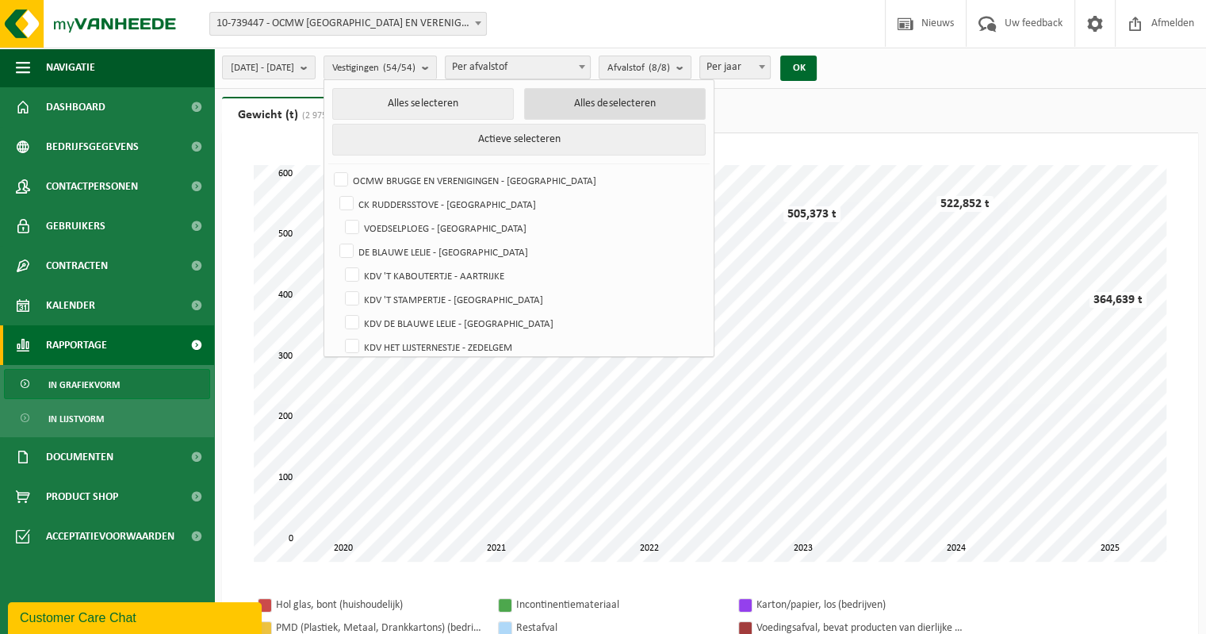
checkbox input "false"
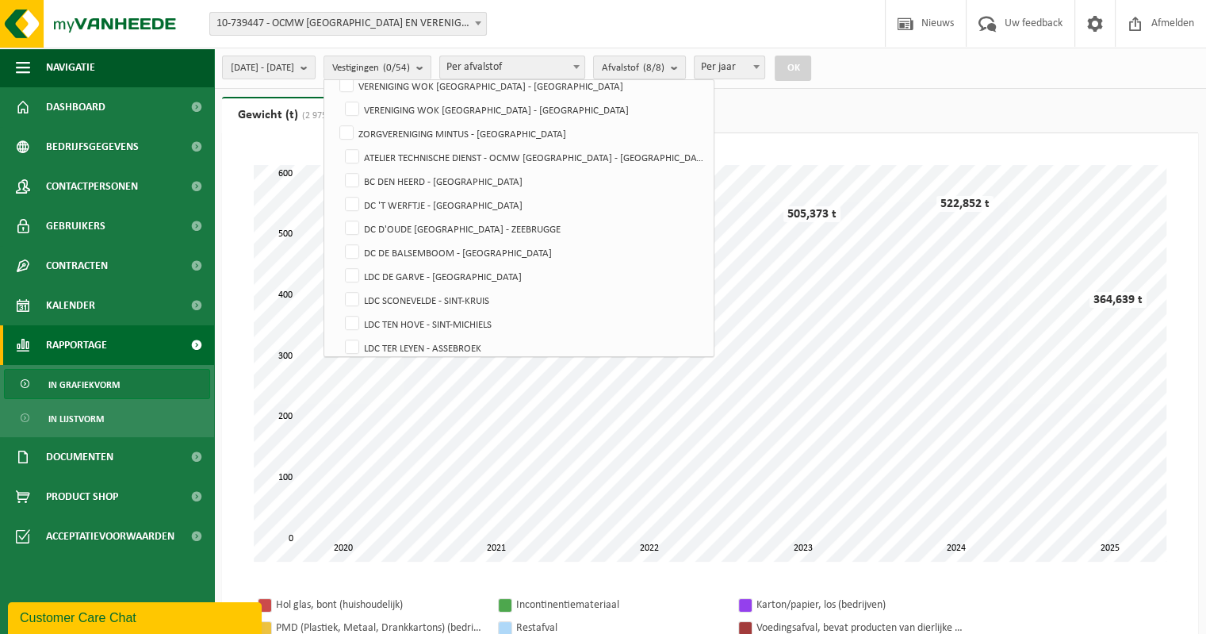
scroll to position [1101, 0]
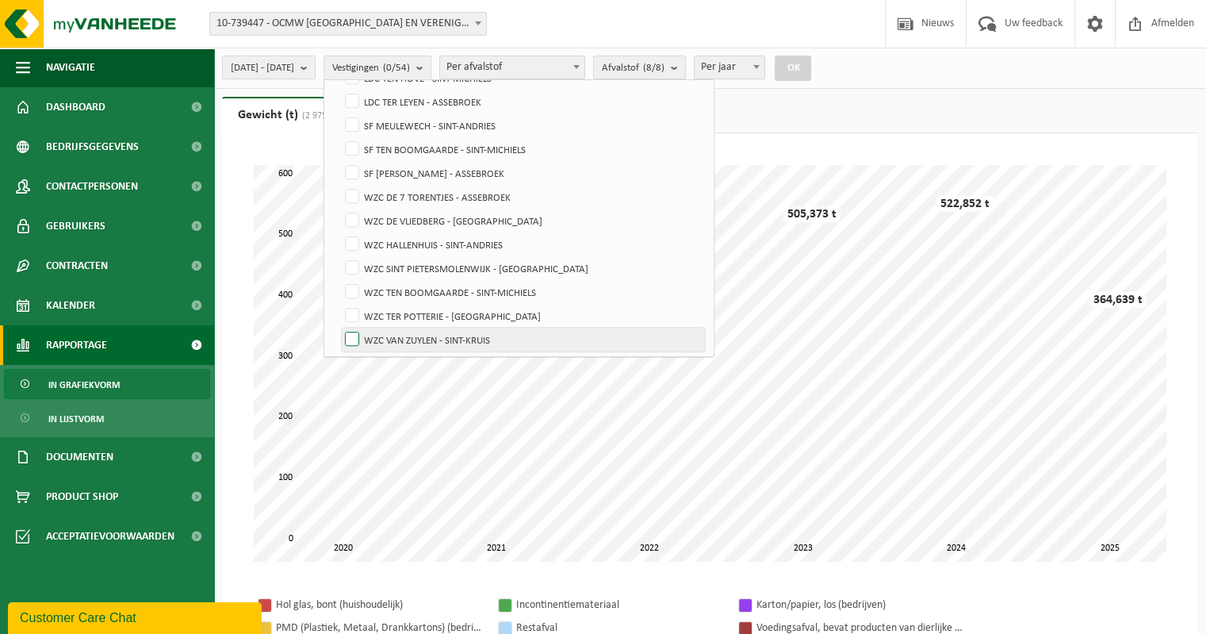
click at [390, 338] on label "WZC VAN ZUYLEN - SINT-KRUIS" at bounding box center [523, 339] width 363 height 24
click at [339, 327] on input "WZC VAN ZUYLEN - SINT-KRUIS" at bounding box center [339, 327] width 1 height 1
click at [811, 69] on button "OK" at bounding box center [793, 68] width 36 height 25
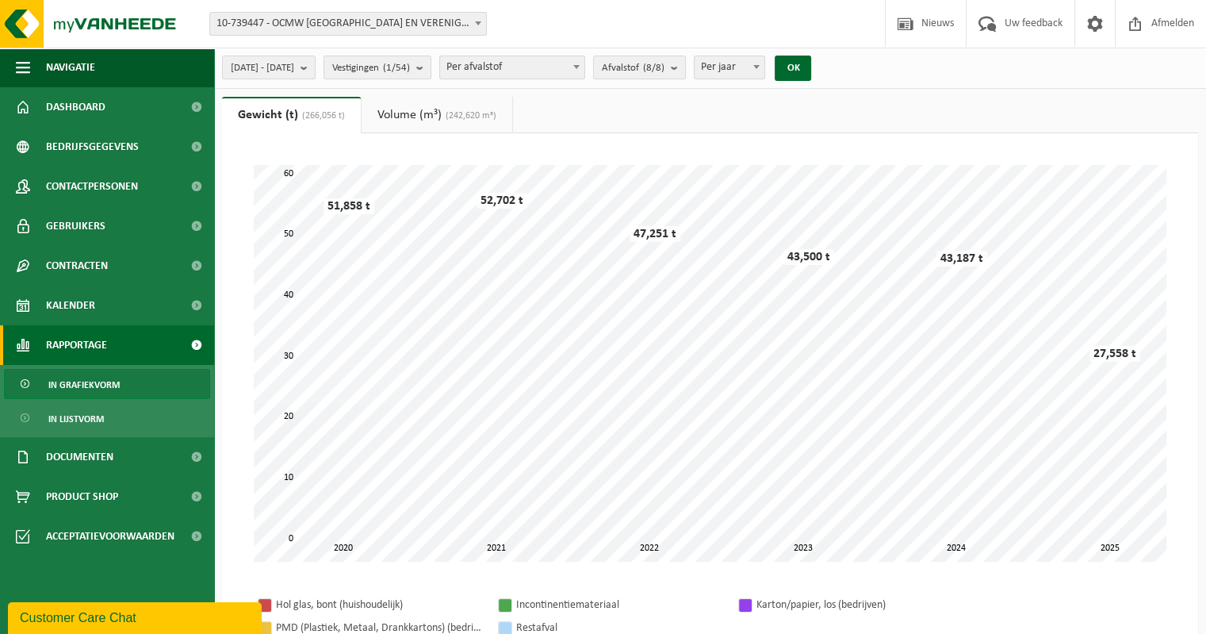
click at [427, 110] on link "Volume (m³) (242,620 m³)" at bounding box center [437, 115] width 151 height 36
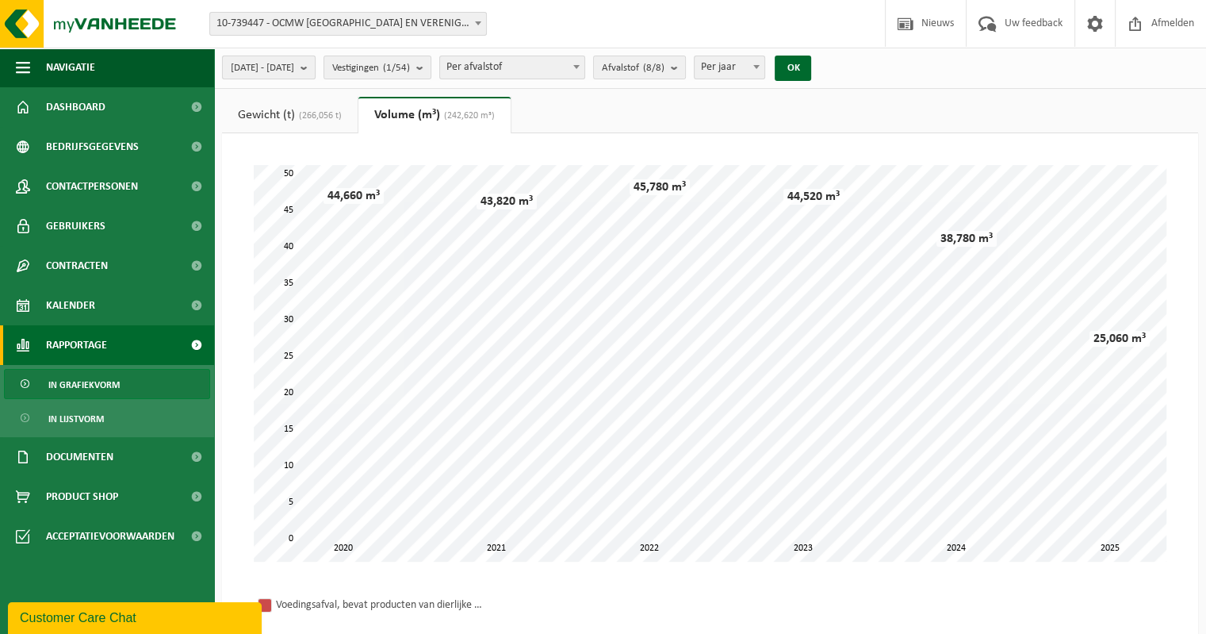
click at [315, 68] on b "submit" at bounding box center [308, 67] width 14 height 22
drag, startPoint x: 462, startPoint y: 68, endPoint x: 458, endPoint y: 98, distance: 29.5
click at [431, 69] on b "submit" at bounding box center [423, 67] width 14 height 22
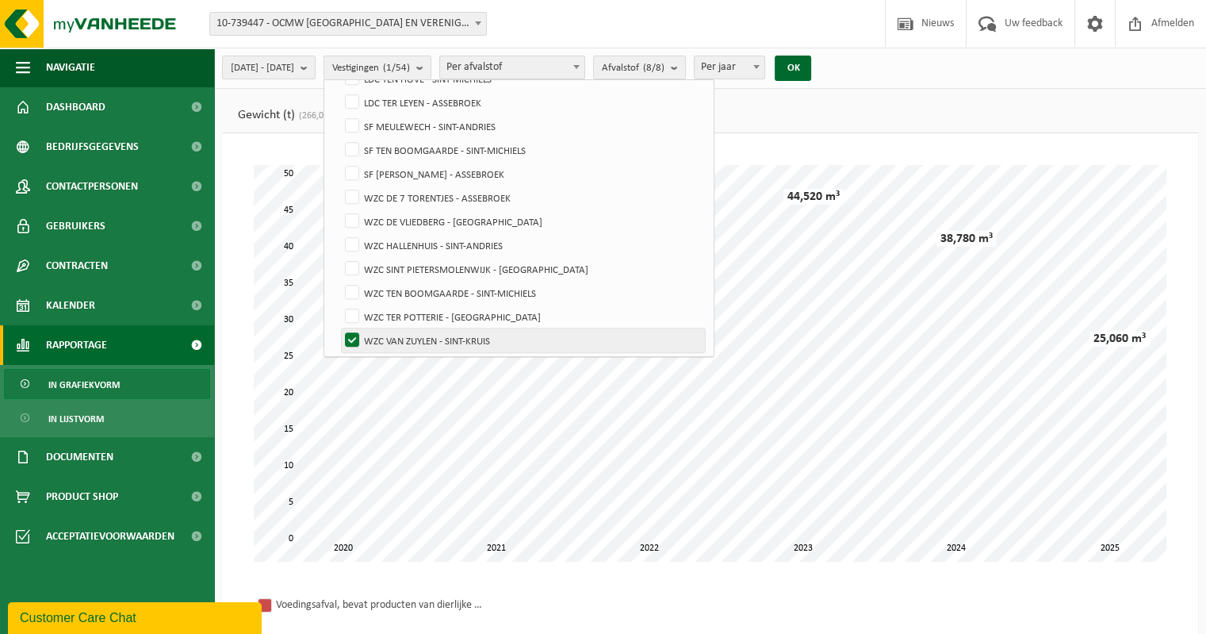
click at [389, 335] on label "WZC VAN ZUYLEN - SINT-KRUIS" at bounding box center [523, 340] width 363 height 24
click at [339, 328] on input "WZC VAN ZUYLEN - SINT-KRUIS" at bounding box center [339, 327] width 1 height 1
checkbox input "false"
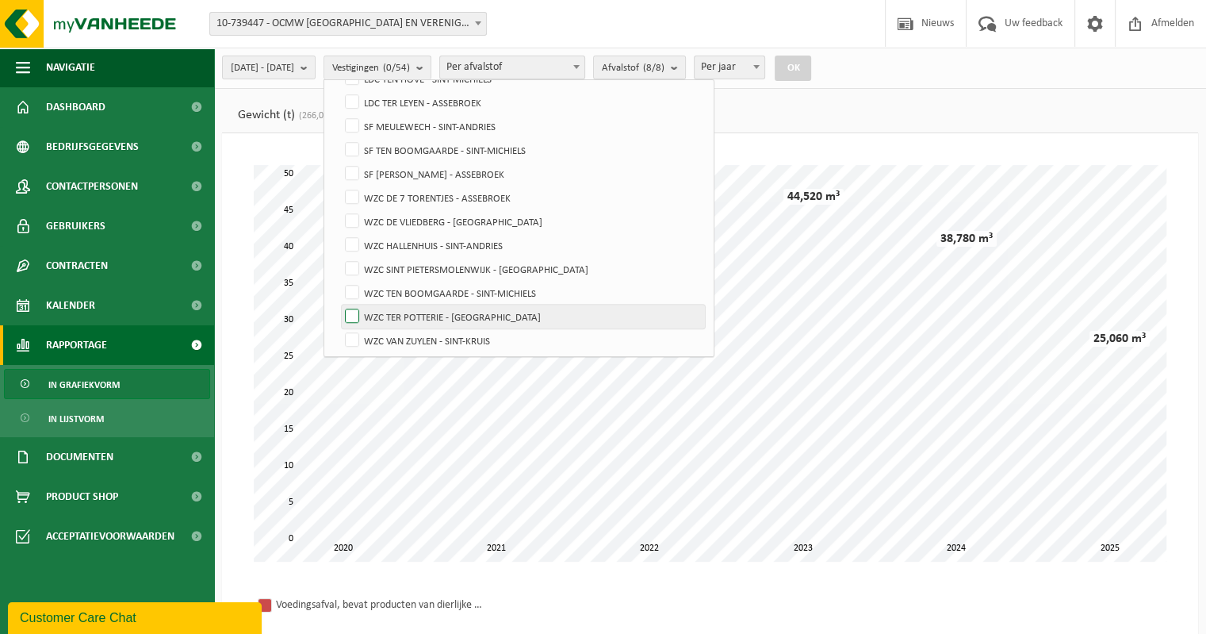
click at [392, 309] on label "WZC TER POTTERIE - [GEOGRAPHIC_DATA]" at bounding box center [523, 316] width 363 height 24
click at [339, 304] on input "WZC TER POTTERIE - [GEOGRAPHIC_DATA]" at bounding box center [339, 304] width 1 height 1
click at [811, 66] on button "OK" at bounding box center [793, 68] width 36 height 25
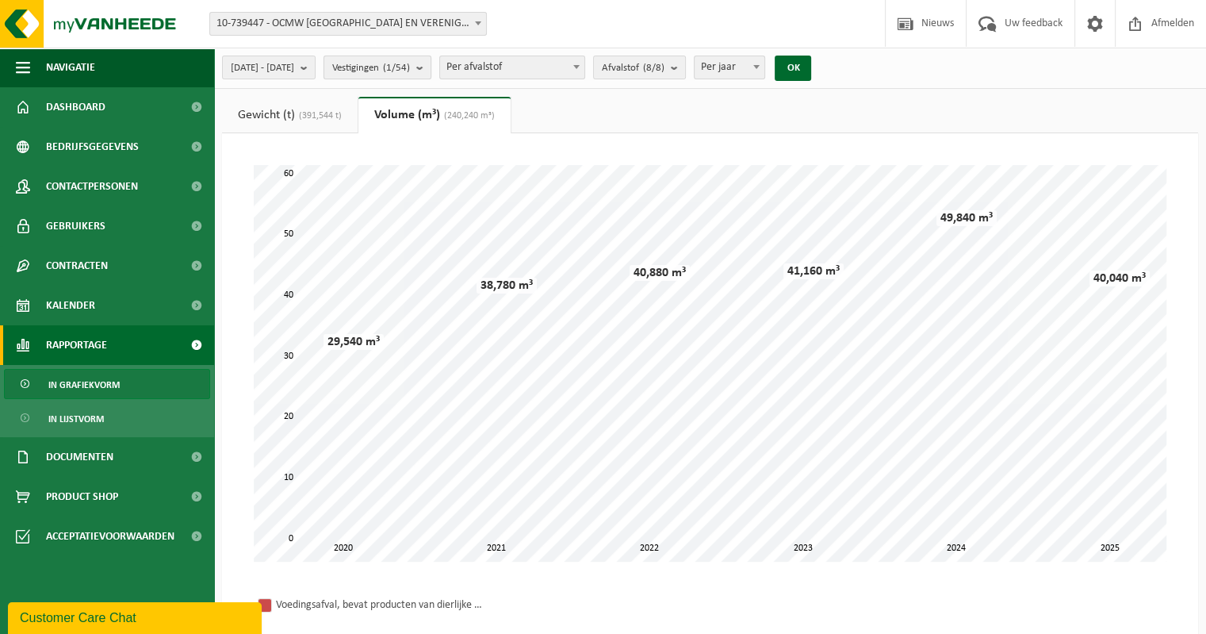
click at [431, 73] on b "submit" at bounding box center [423, 67] width 14 height 22
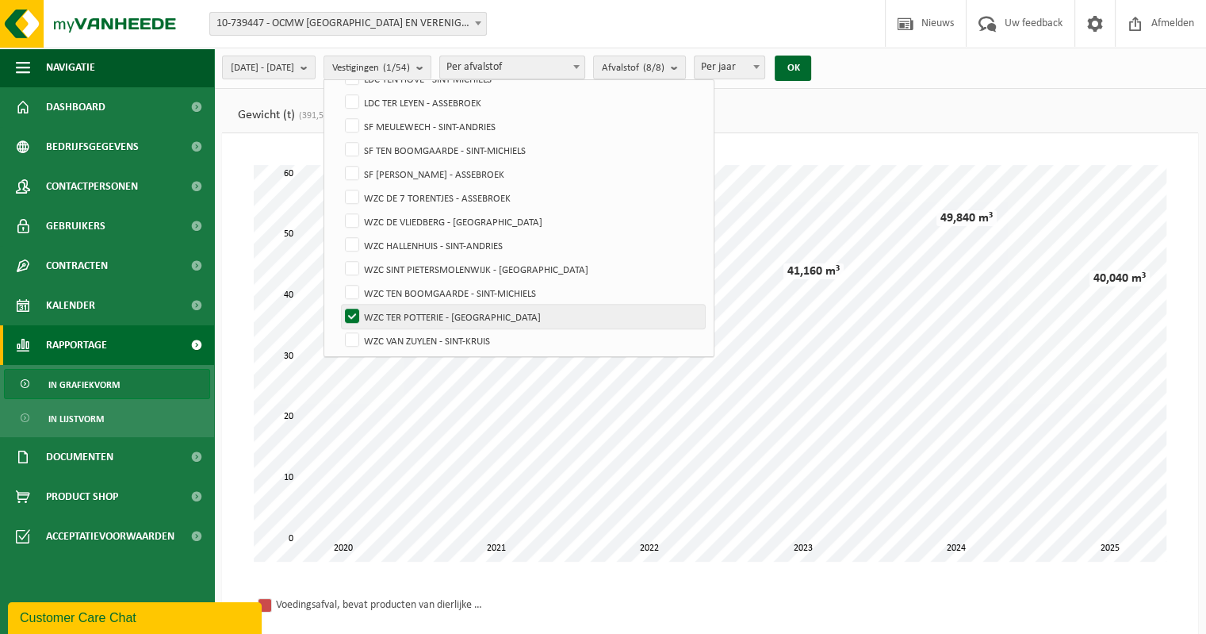
click at [391, 308] on label "WZC TER POTTERIE - [GEOGRAPHIC_DATA]" at bounding box center [523, 316] width 363 height 24
click at [339, 304] on input "WZC TER POTTERIE - [GEOGRAPHIC_DATA]" at bounding box center [339, 304] width 1 height 1
checkbox input "false"
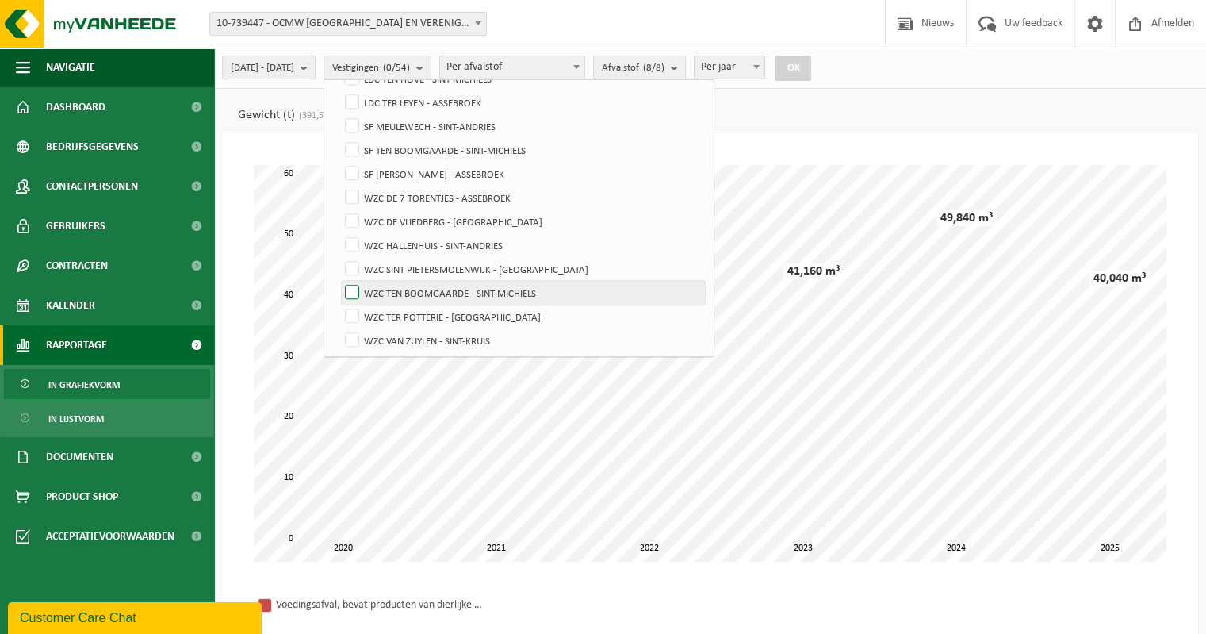
click at [392, 289] on label "WZC TEN BOOMGAARDE - SINT-MICHIELS" at bounding box center [523, 293] width 363 height 24
click at [339, 281] on input "WZC TEN BOOMGAARDE - SINT-MICHIELS" at bounding box center [339, 280] width 1 height 1
checkbox input "true"
click at [811, 69] on button "OK" at bounding box center [793, 68] width 36 height 25
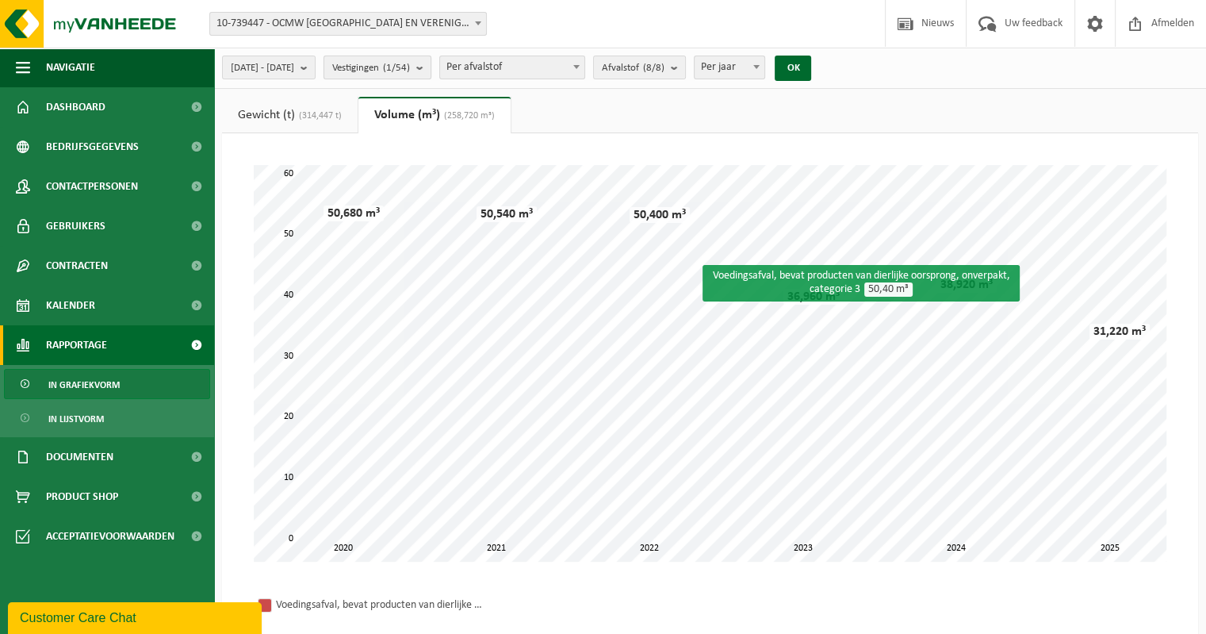
click at [431, 71] on b "submit" at bounding box center [423, 67] width 14 height 22
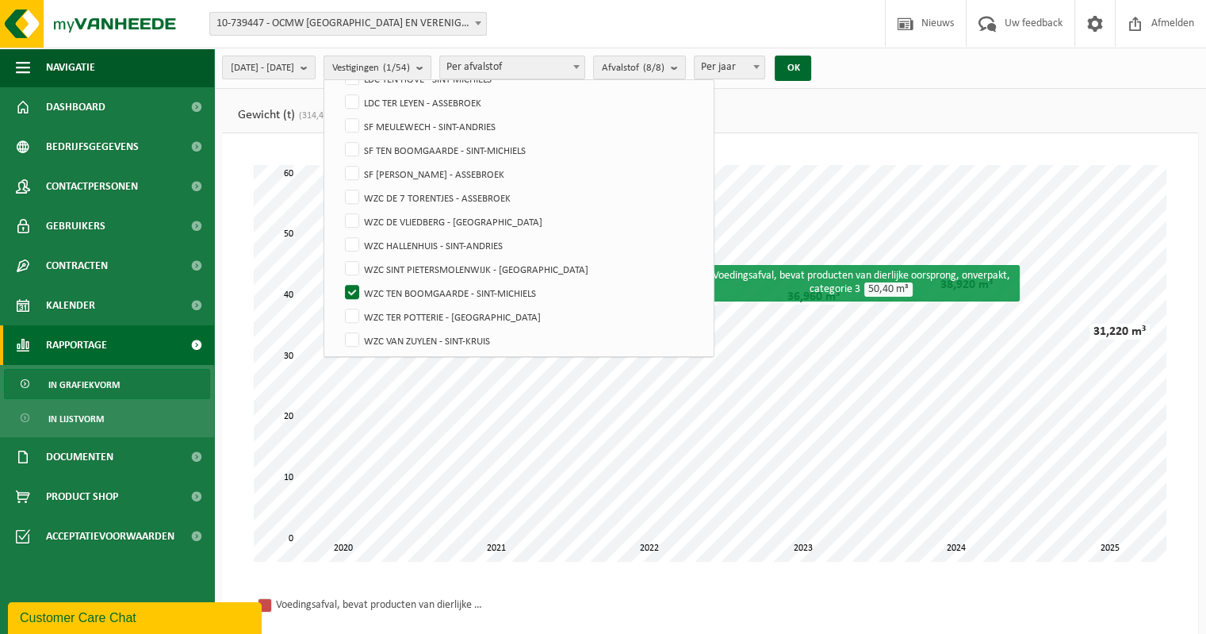
click at [431, 71] on b "submit" at bounding box center [423, 67] width 14 height 23
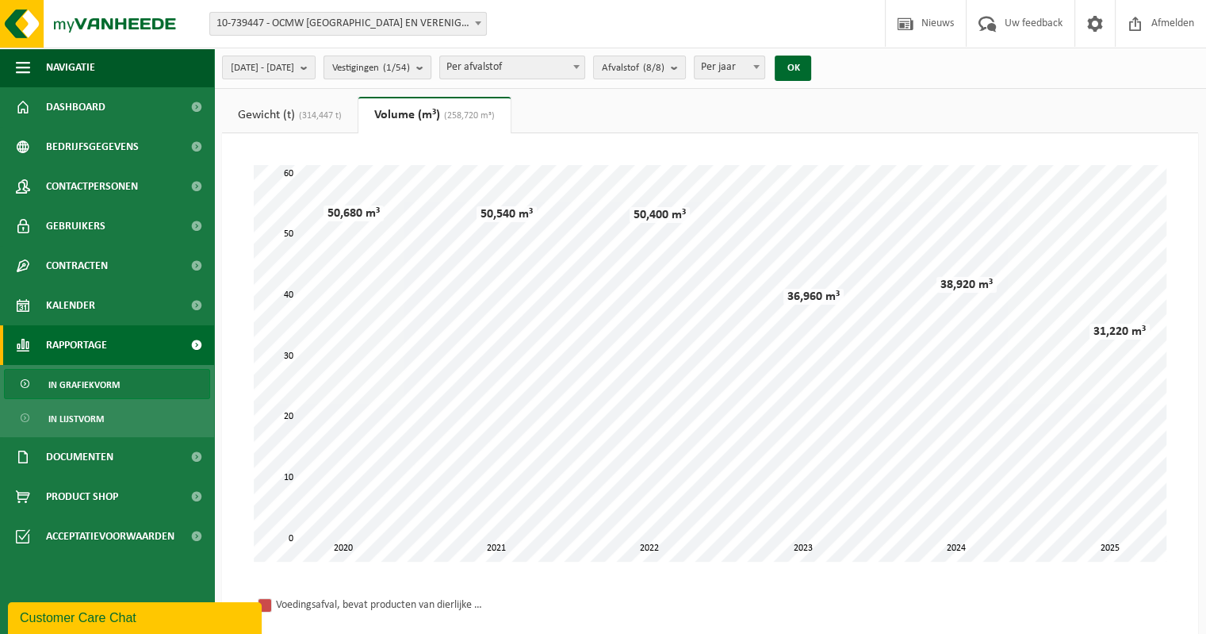
click at [431, 67] on b "submit" at bounding box center [423, 67] width 14 height 22
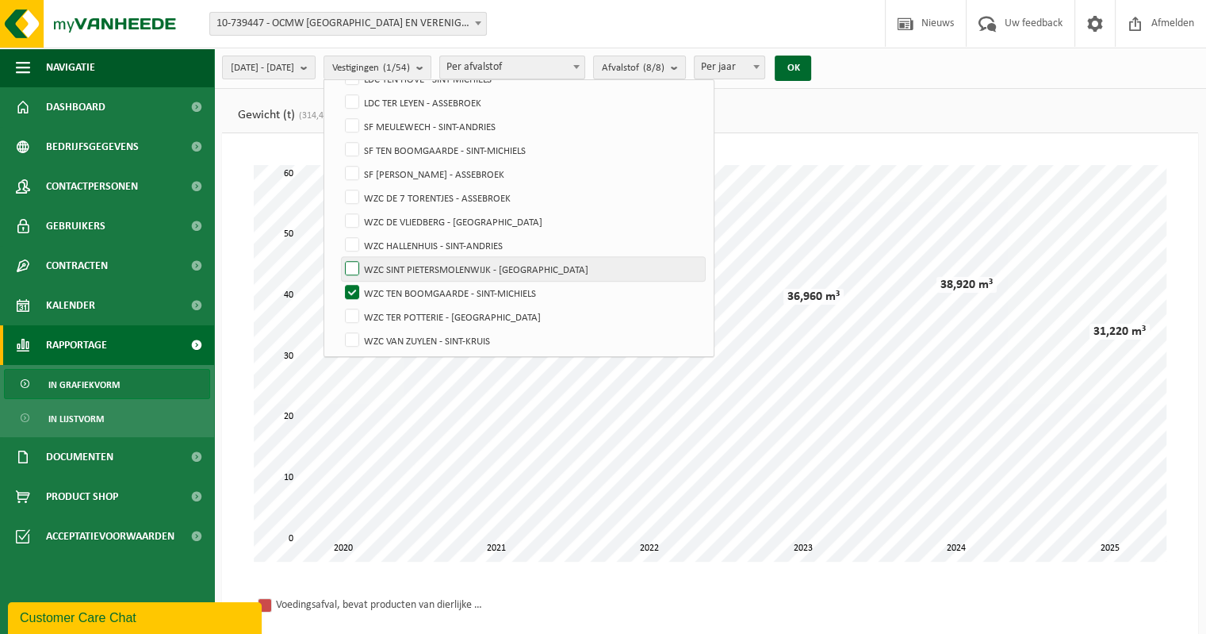
click at [389, 262] on label "WZC SINT PIETERSMOLENWIJK - [GEOGRAPHIC_DATA]" at bounding box center [523, 269] width 363 height 24
click at [339, 257] on input "WZC SINT PIETERSMOLENWIJK - [GEOGRAPHIC_DATA]" at bounding box center [339, 256] width 1 height 1
checkbox input "true"
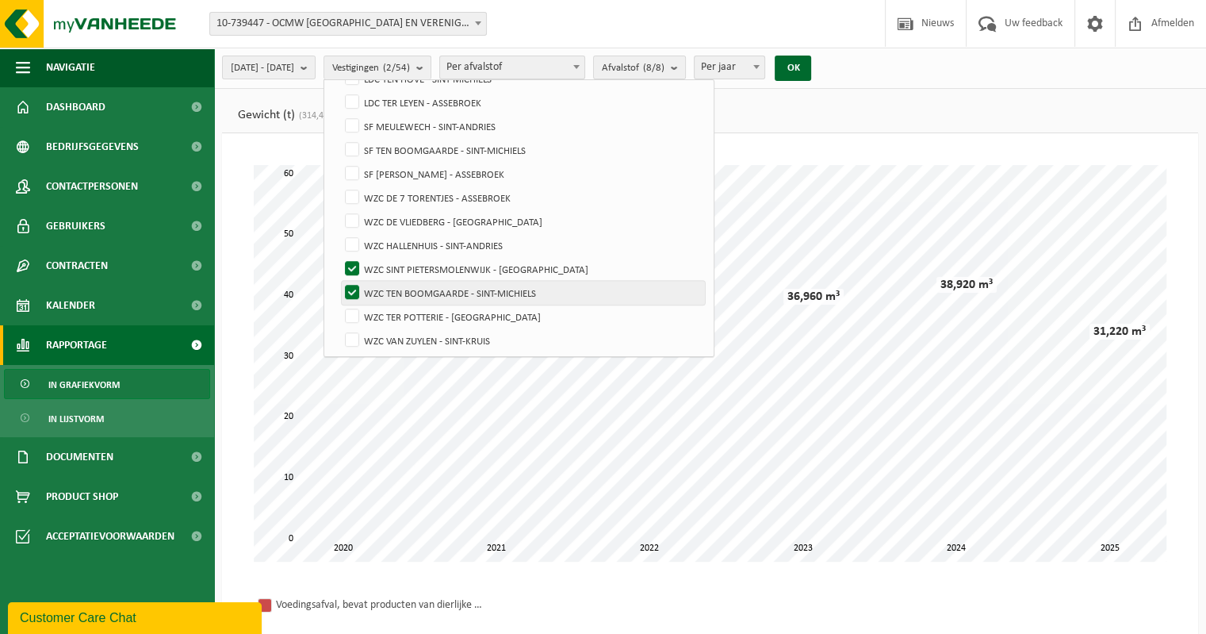
click at [389, 288] on label "WZC TEN BOOMGAARDE - SINT-MICHIELS" at bounding box center [523, 293] width 363 height 24
click at [339, 281] on input "WZC TEN BOOMGAARDE - SINT-MICHIELS" at bounding box center [339, 280] width 1 height 1
checkbox input "false"
click at [811, 72] on button "OK" at bounding box center [793, 68] width 36 height 25
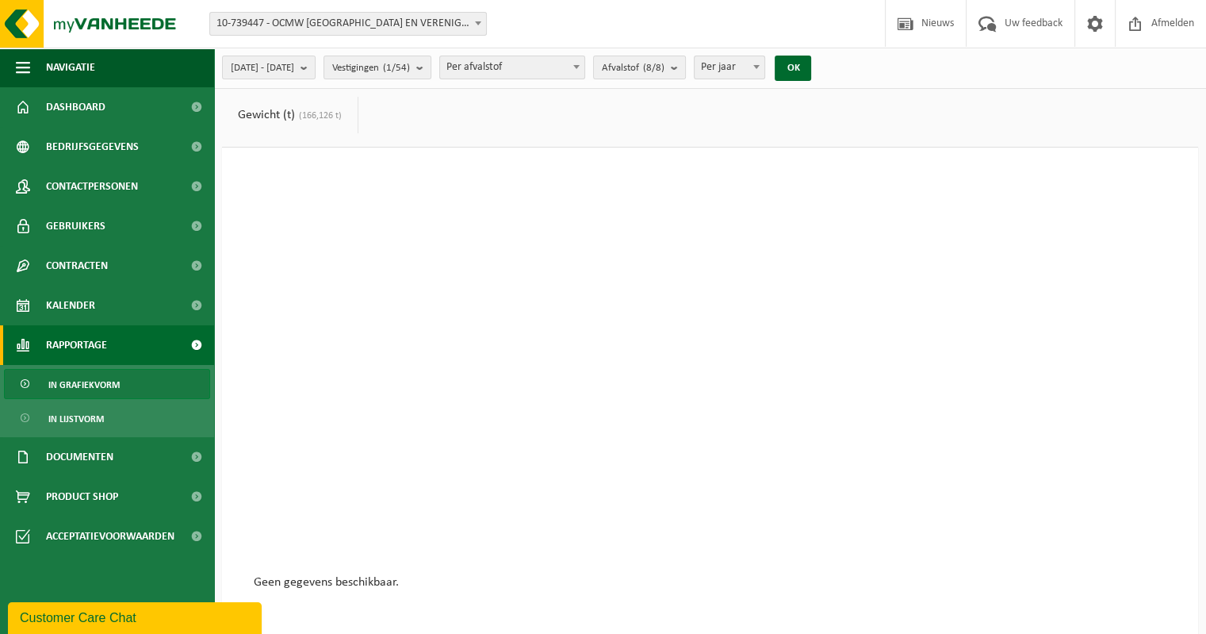
click at [282, 118] on link "Gewicht (t) (166,126 t)" at bounding box center [290, 115] width 136 height 36
click at [285, 118] on link "Gewicht (t) (166,126 t)" at bounding box center [291, 115] width 139 height 36
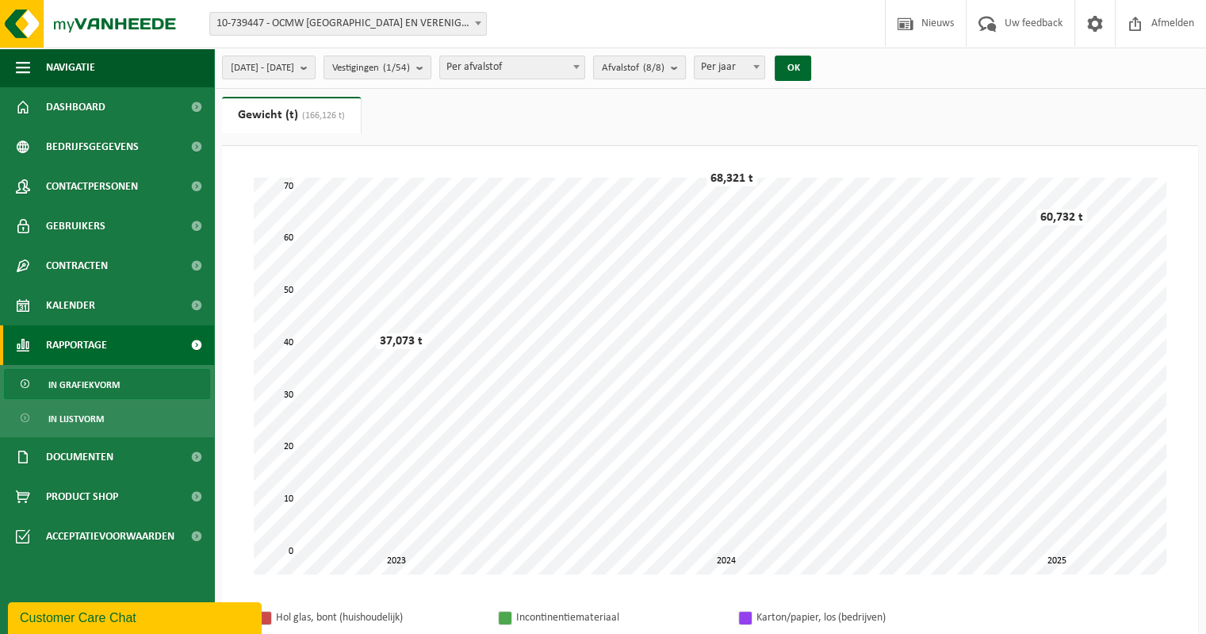
click at [686, 71] on button "Afvalstof (8/8)" at bounding box center [639, 68] width 93 height 24
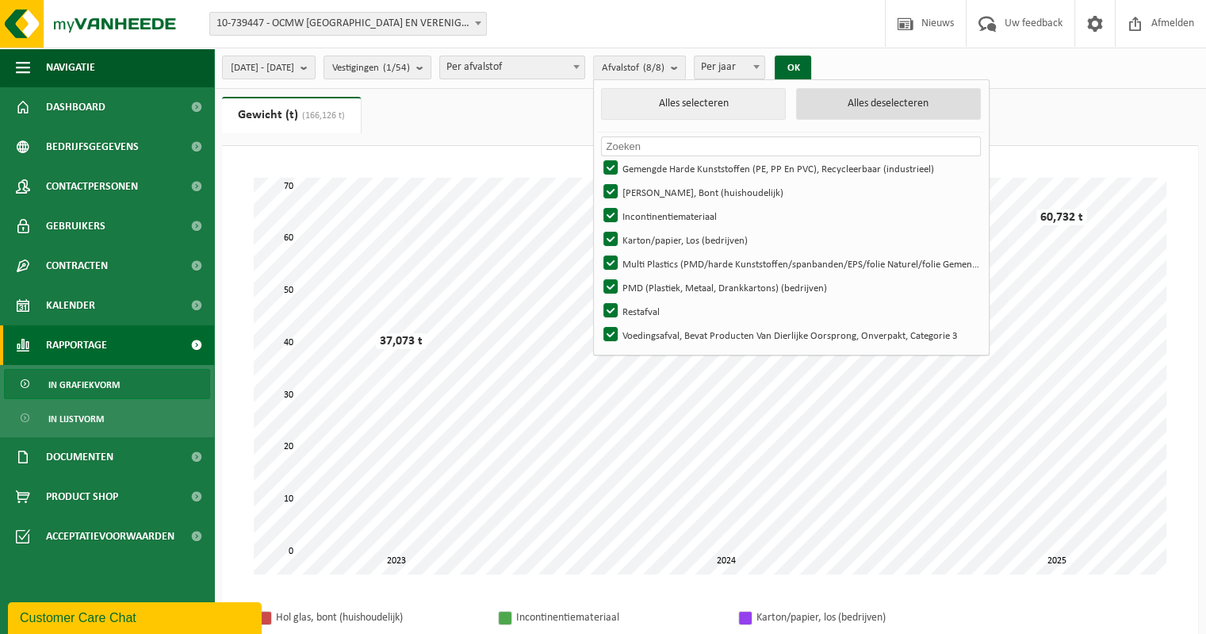
click at [945, 101] on button "Alles deselecteren" at bounding box center [888, 104] width 185 height 32
checkbox input "false"
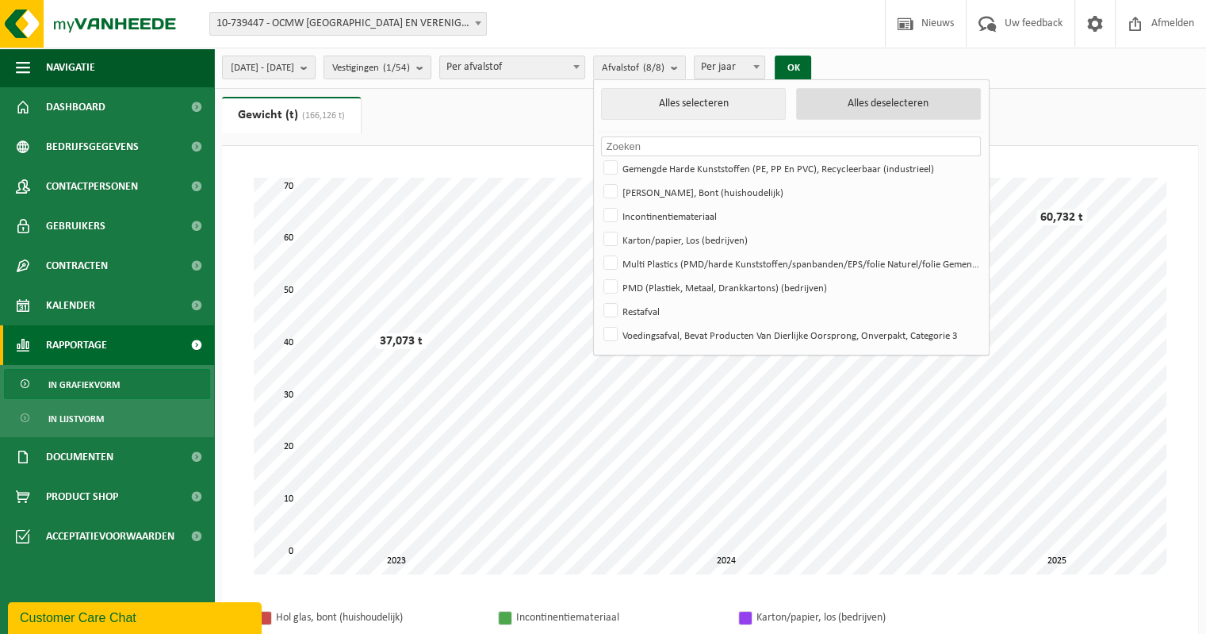
checkbox input "false"
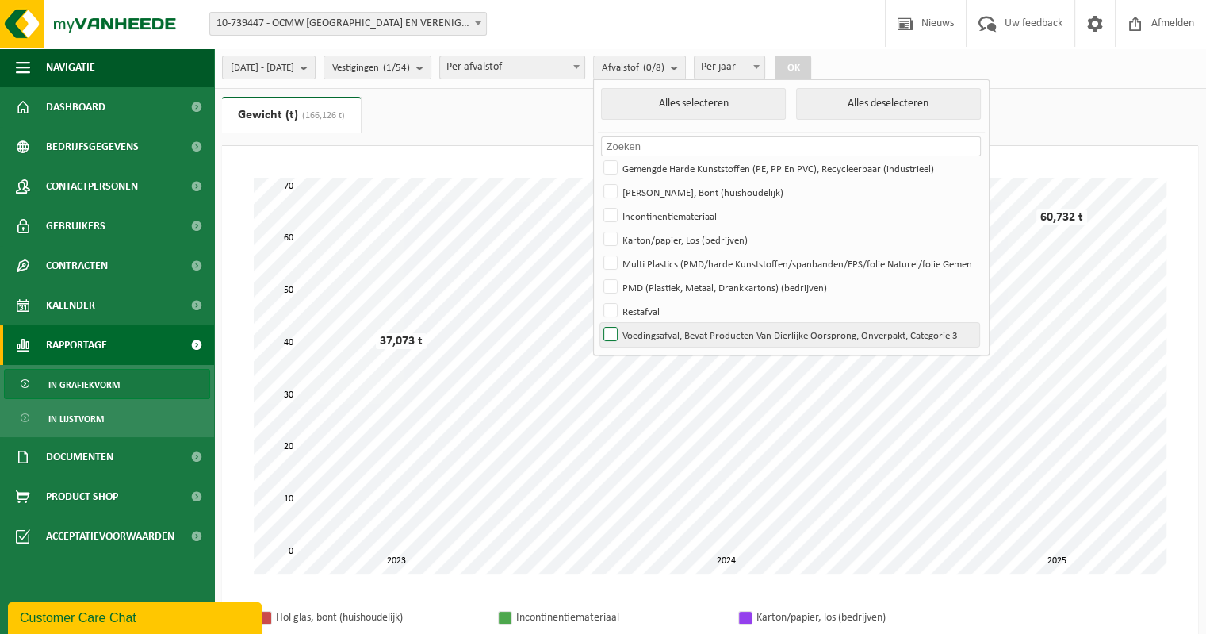
click at [650, 333] on label "Voedingsafval, Bevat Producten Van Dierlijke Oorsprong, Onverpakt, Categorie 3" at bounding box center [789, 335] width 379 height 24
click at [598, 323] on input "Voedingsafval, Bevat Producten Van Dierlijke Oorsprong, Onverpakt, Categorie 3" at bounding box center [597, 322] width 1 height 1
checkbox input "true"
click at [811, 67] on button "OK" at bounding box center [793, 68] width 36 height 25
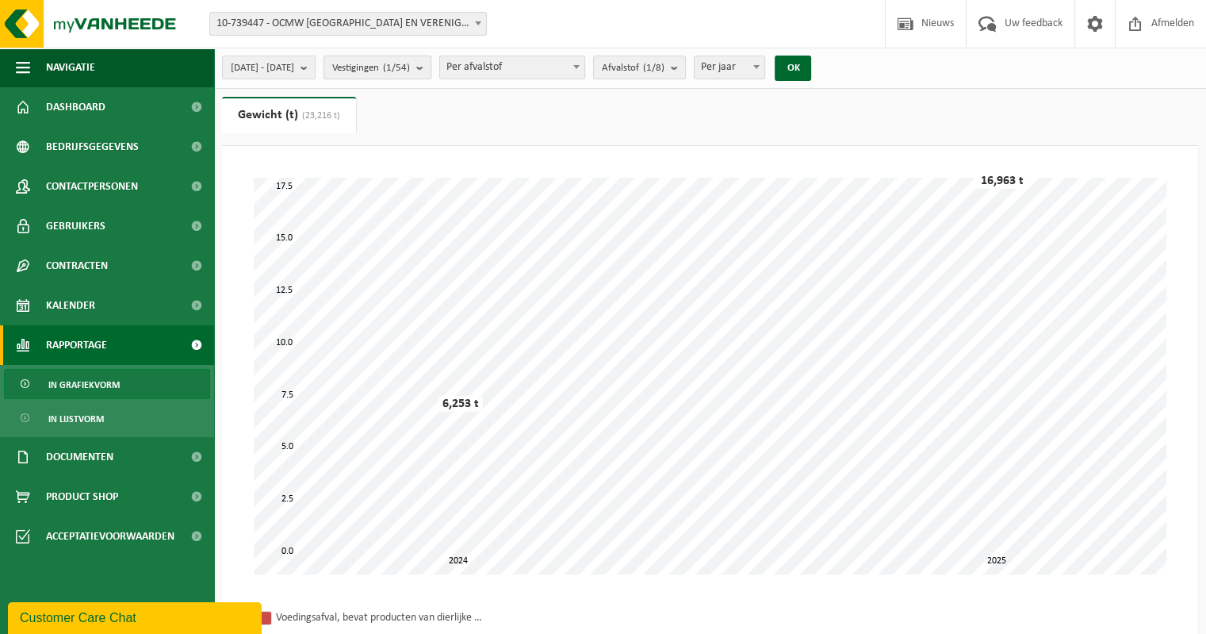
click at [431, 71] on b "submit" at bounding box center [423, 67] width 14 height 22
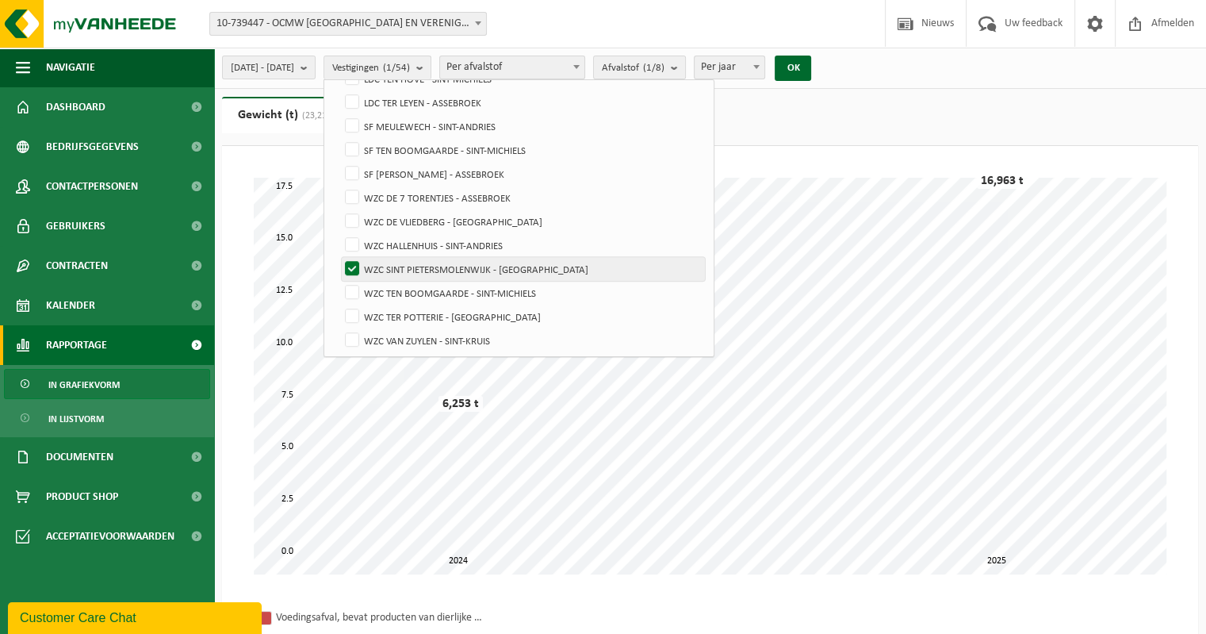
click at [389, 266] on label "WZC SINT PIETERSMOLENWIJK - [GEOGRAPHIC_DATA]" at bounding box center [523, 269] width 363 height 24
click at [339, 257] on input "WZC SINT PIETERSMOLENWIJK - [GEOGRAPHIC_DATA]" at bounding box center [339, 256] width 1 height 1
checkbox input "false"
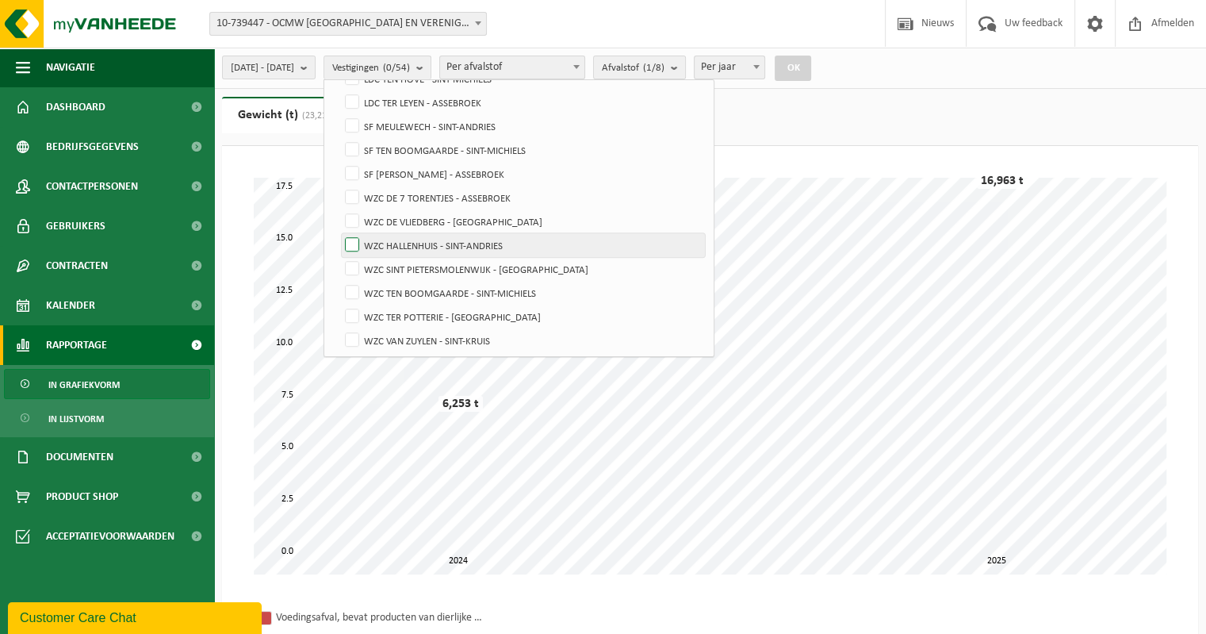
click at [392, 240] on label "WZC HALLENHUIS - SINT-ANDRIES" at bounding box center [523, 245] width 363 height 24
click at [339, 233] on input "WZC HALLENHUIS - SINT-ANDRIES" at bounding box center [339, 232] width 1 height 1
checkbox input "true"
click at [811, 68] on button "OK" at bounding box center [793, 68] width 36 height 25
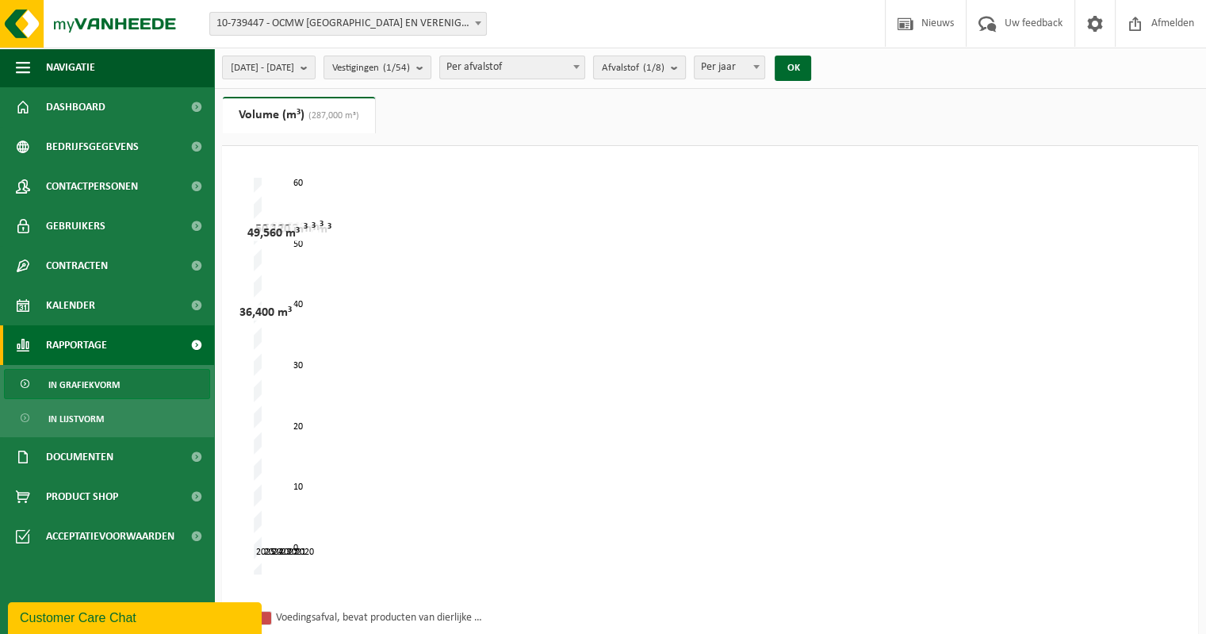
click at [686, 67] on button "Afvalstof (1/8)" at bounding box center [639, 68] width 93 height 24
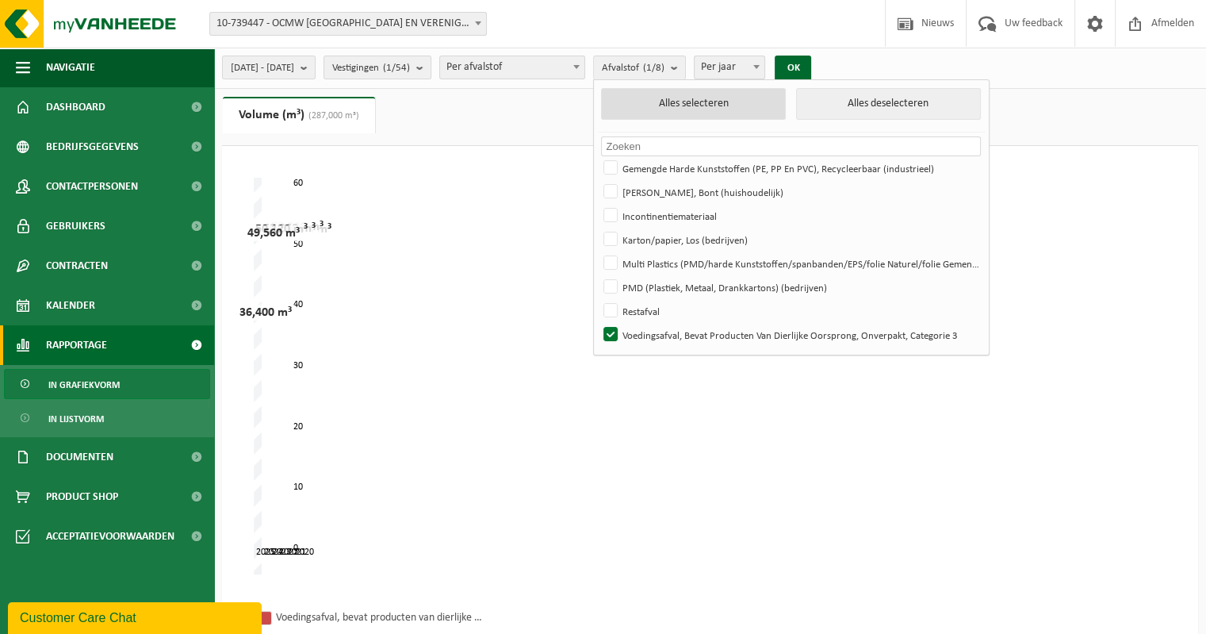
click at [737, 98] on button "Alles selecteren" at bounding box center [693, 104] width 185 height 32
checkbox input "true"
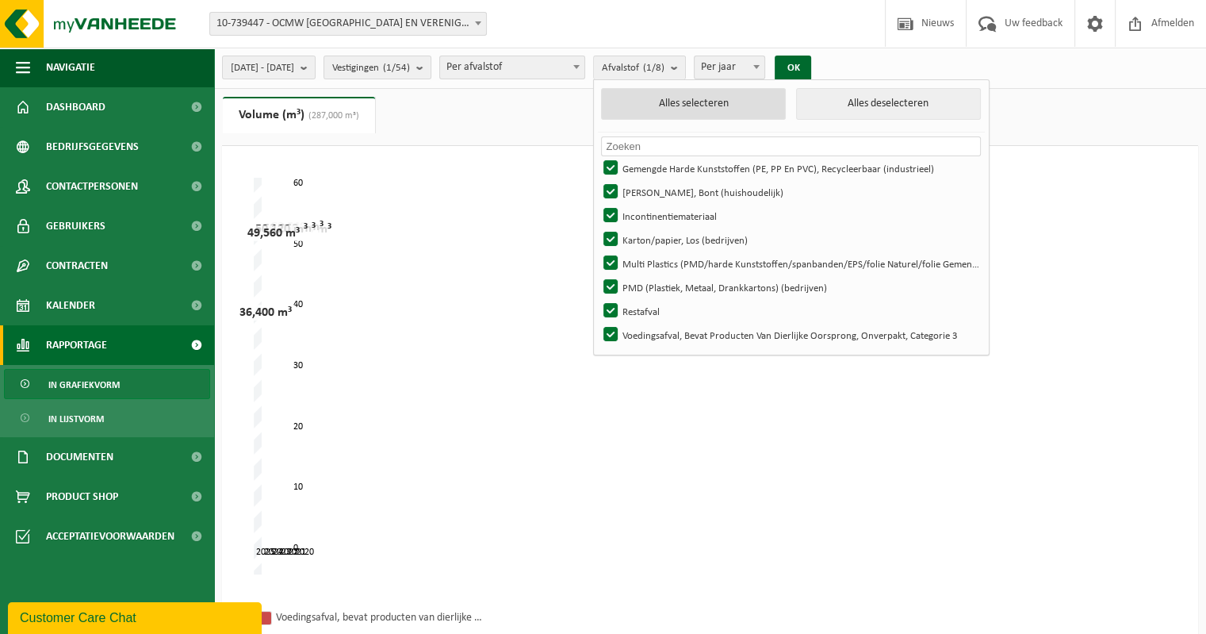
checkbox input "true"
click at [811, 71] on button "OK" at bounding box center [793, 68] width 36 height 25
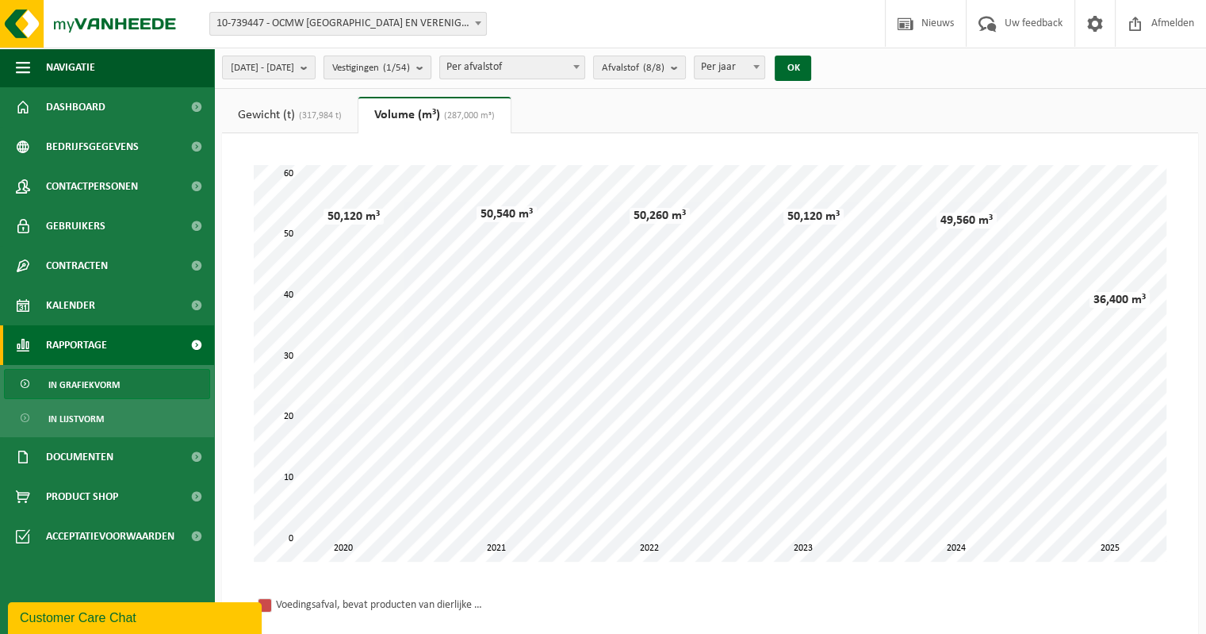
click at [431, 63] on button "Vestigingen (1/54)" at bounding box center [378, 68] width 108 height 24
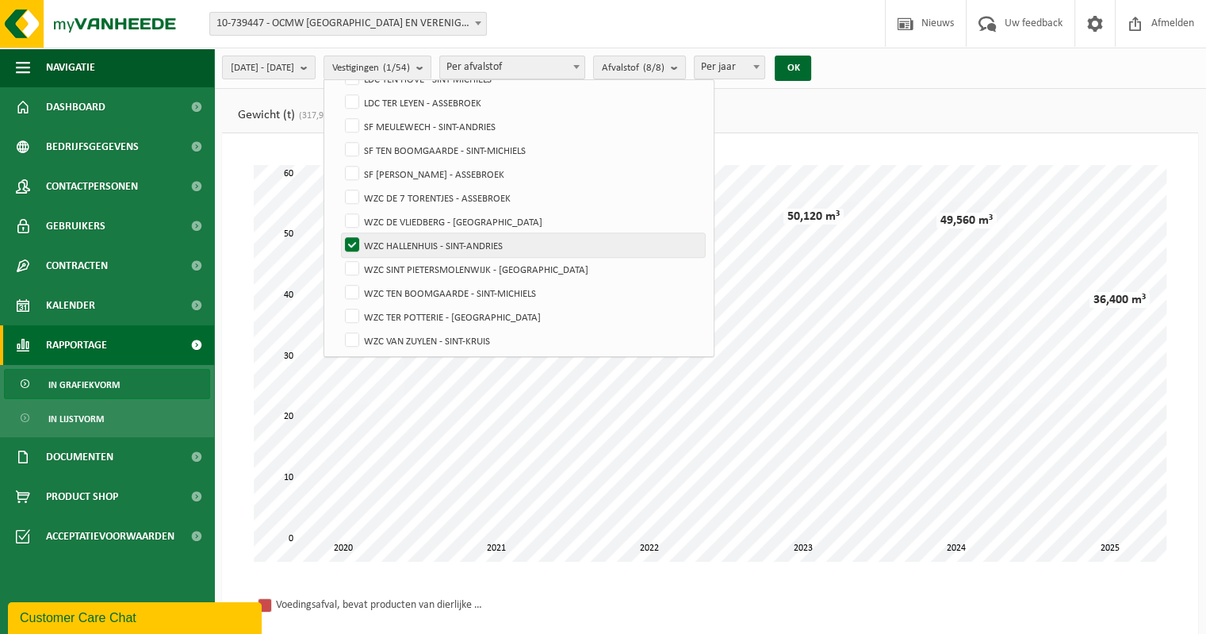
click at [388, 236] on label "WZC HALLENHUIS - SINT-ANDRIES" at bounding box center [523, 245] width 363 height 24
click at [339, 233] on input "WZC HALLENHUIS - SINT-ANDRIES" at bounding box center [339, 232] width 1 height 1
checkbox input "false"
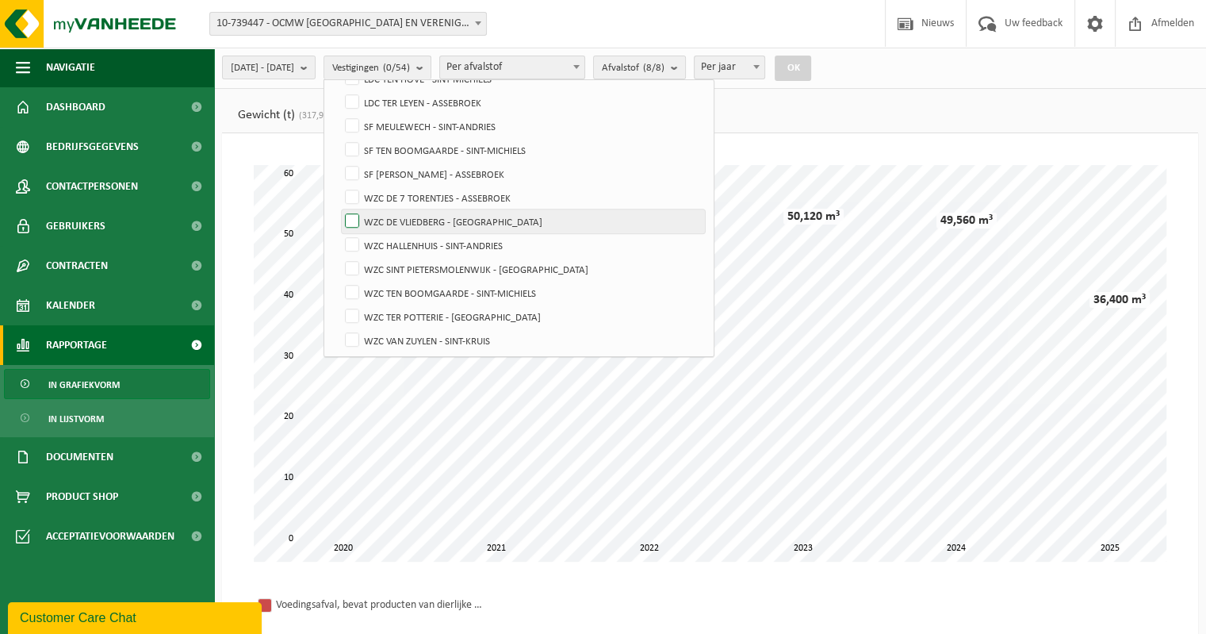
click at [390, 218] on label "WZC DE VLIEDBERG - [GEOGRAPHIC_DATA]" at bounding box center [523, 221] width 363 height 24
click at [339, 209] on input "WZC DE VLIEDBERG - [GEOGRAPHIC_DATA]" at bounding box center [339, 209] width 1 height 1
click at [811, 72] on button "OK" at bounding box center [793, 68] width 36 height 25
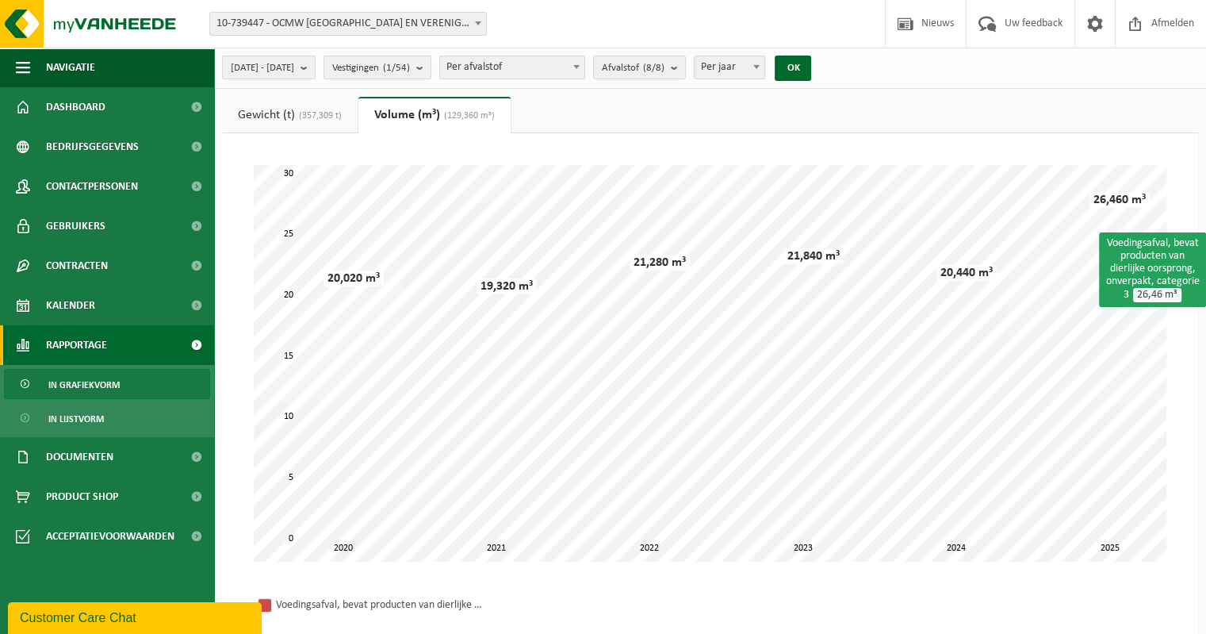
click at [270, 109] on link "Gewicht (t) (357,309 t)" at bounding box center [290, 115] width 136 height 36
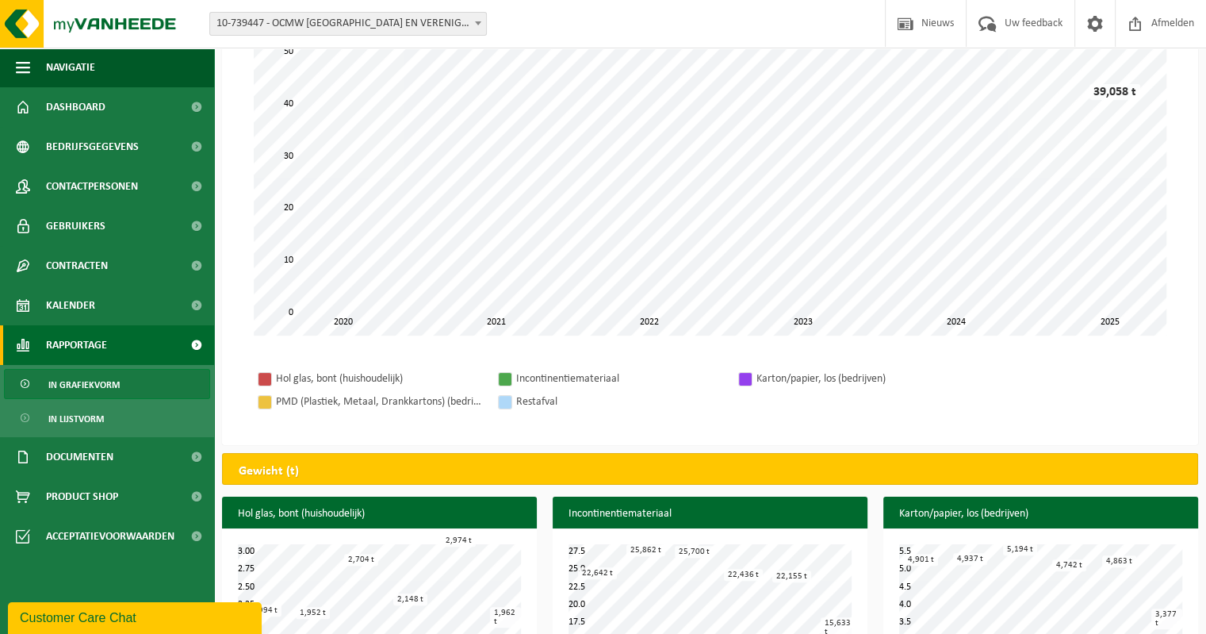
scroll to position [0, 0]
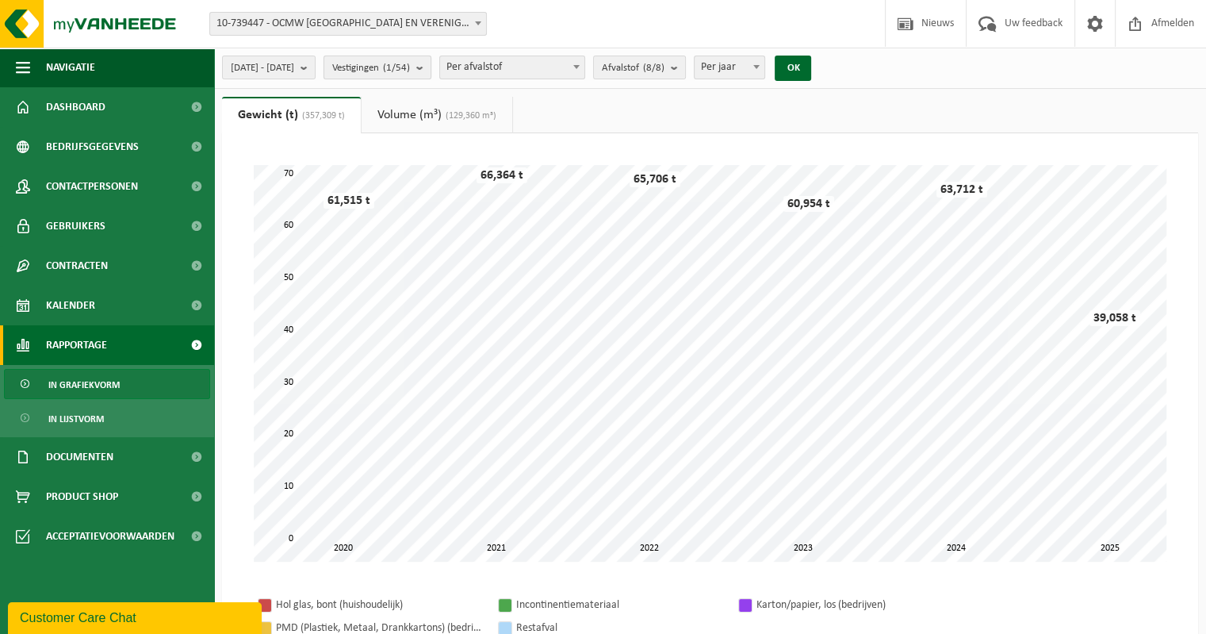
click at [431, 67] on b "submit" at bounding box center [423, 67] width 14 height 22
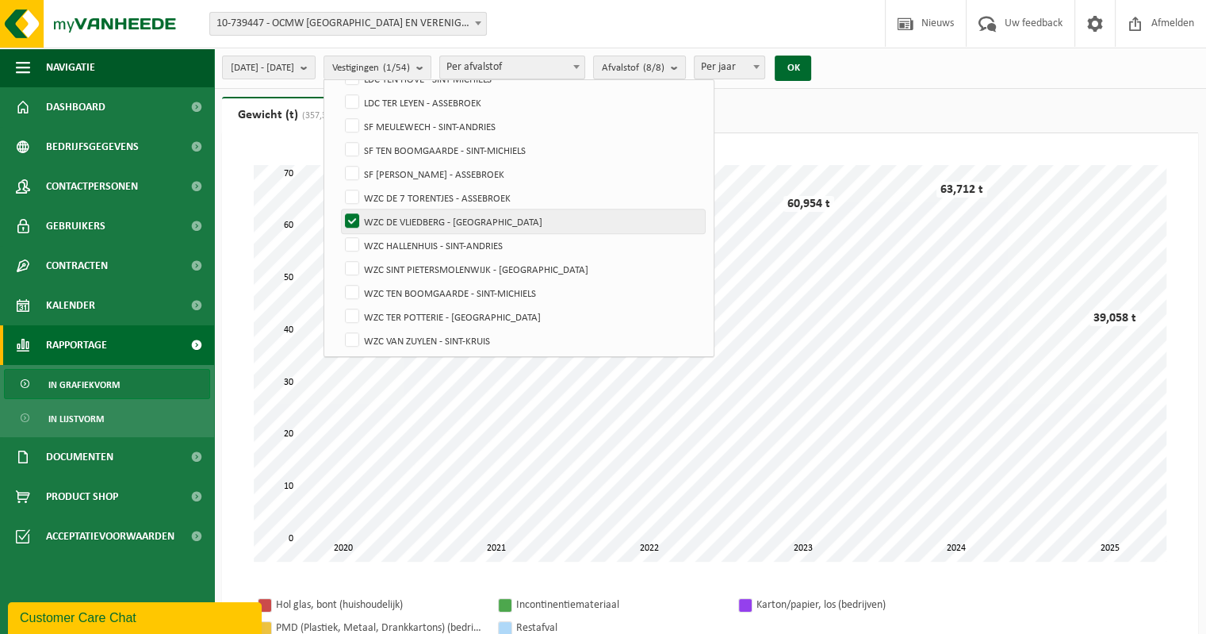
click at [390, 211] on label "WZC DE VLIEDBERG - [GEOGRAPHIC_DATA]" at bounding box center [523, 221] width 363 height 24
click at [339, 209] on input "WZC DE VLIEDBERG - [GEOGRAPHIC_DATA]" at bounding box center [339, 209] width 1 height 1
checkbox input "false"
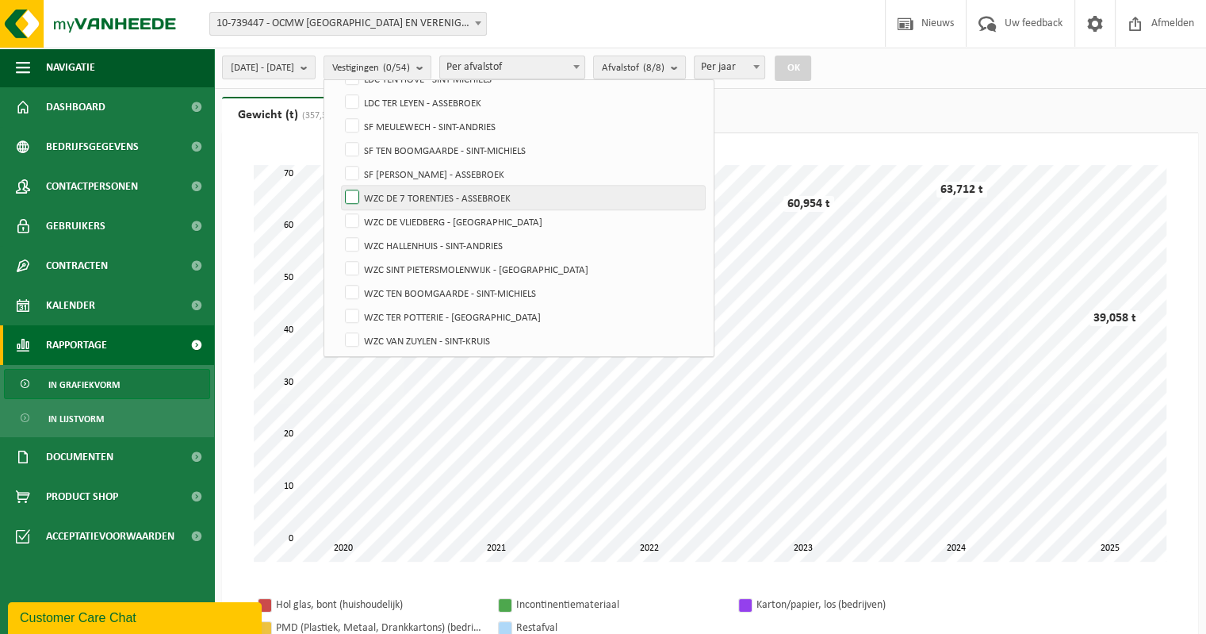
click at [389, 198] on label "WZC DE 7 TORENTJES - ASSEBROEK" at bounding box center [523, 198] width 363 height 24
click at [339, 186] on input "WZC DE 7 TORENTJES - ASSEBROEK" at bounding box center [339, 185] width 1 height 1
click at [811, 72] on button "OK" at bounding box center [793, 68] width 36 height 25
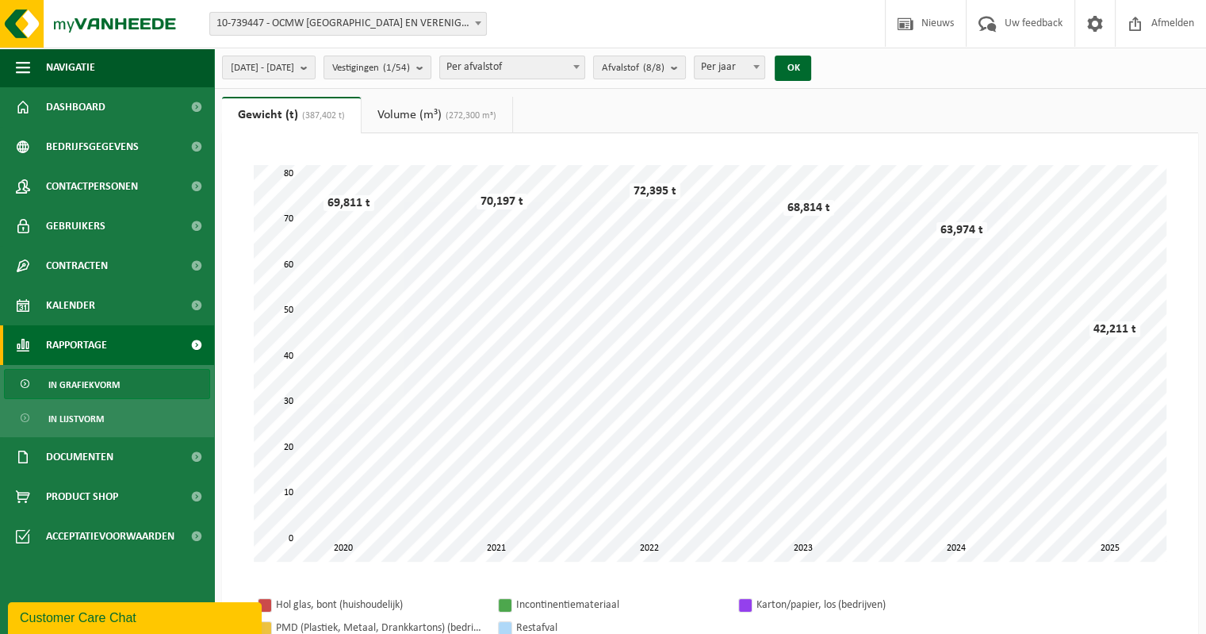
click at [416, 105] on link "Volume (m³) (272,300 m³)" at bounding box center [437, 115] width 151 height 36
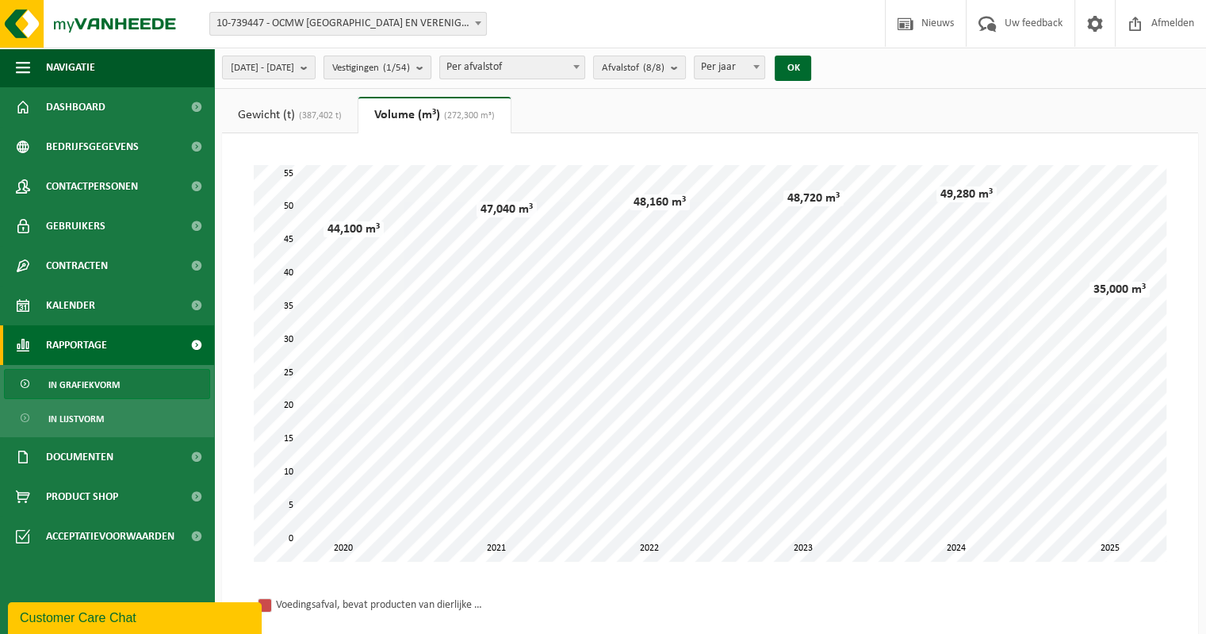
click at [431, 69] on button "Vestigingen (1/54)" at bounding box center [378, 68] width 108 height 24
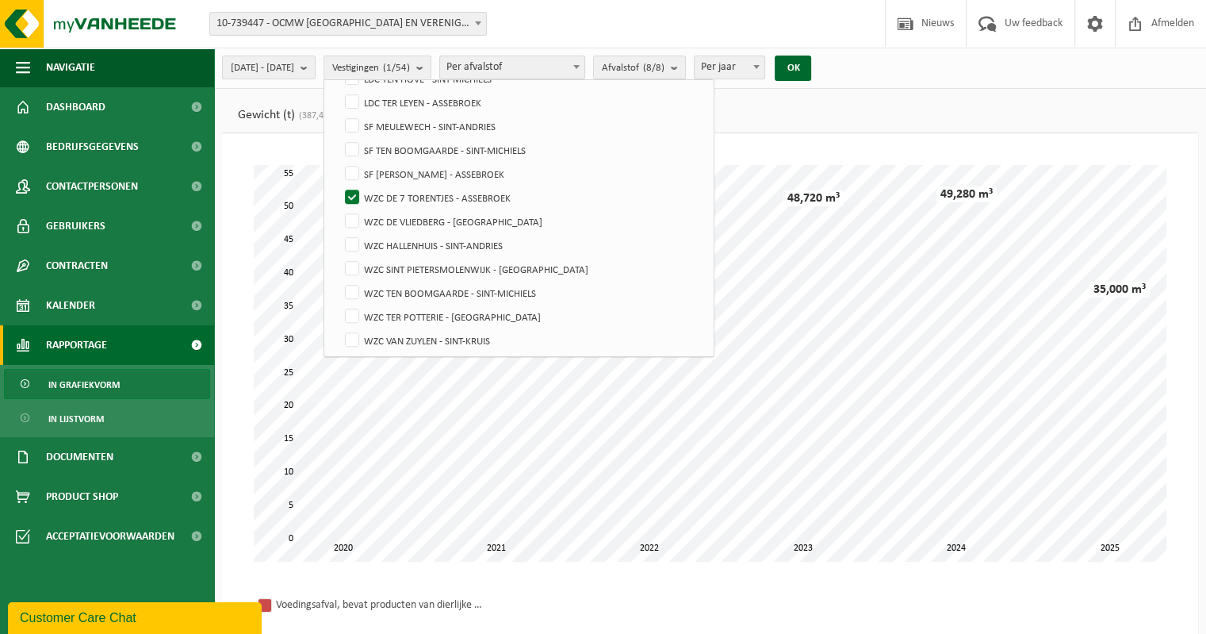
click at [1019, 108] on ul "Gewicht (t) (387,402 t) Volume (m³) (272,300 m³)" at bounding box center [710, 115] width 976 height 36
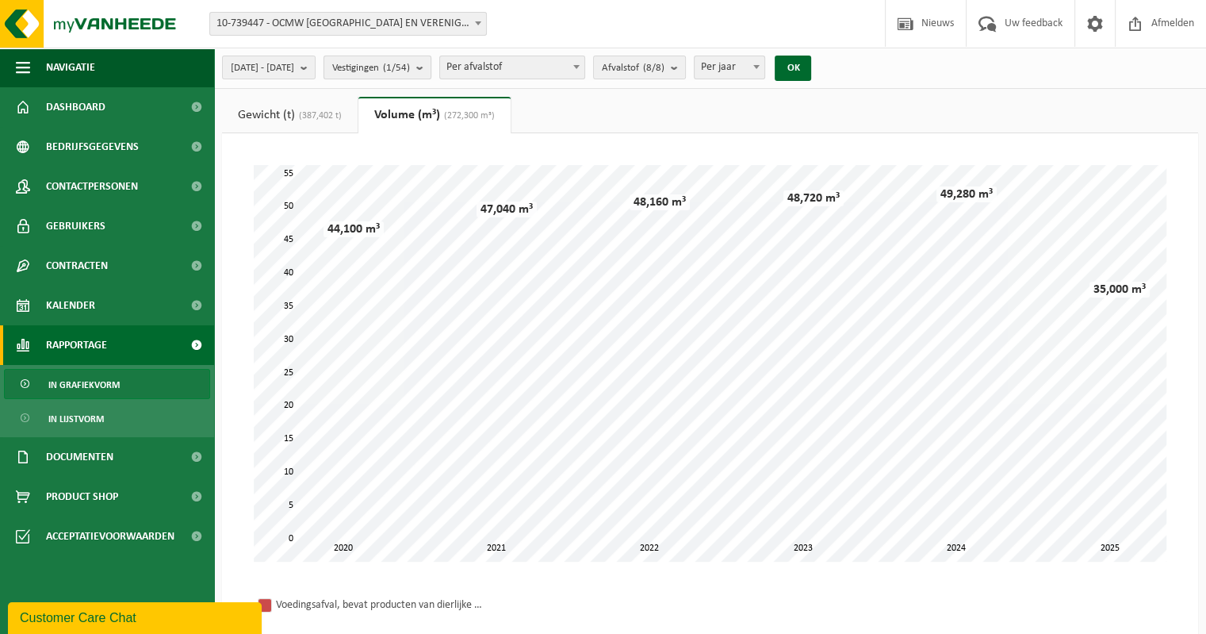
click at [431, 76] on button "Vestigingen (1/54)" at bounding box center [378, 68] width 108 height 24
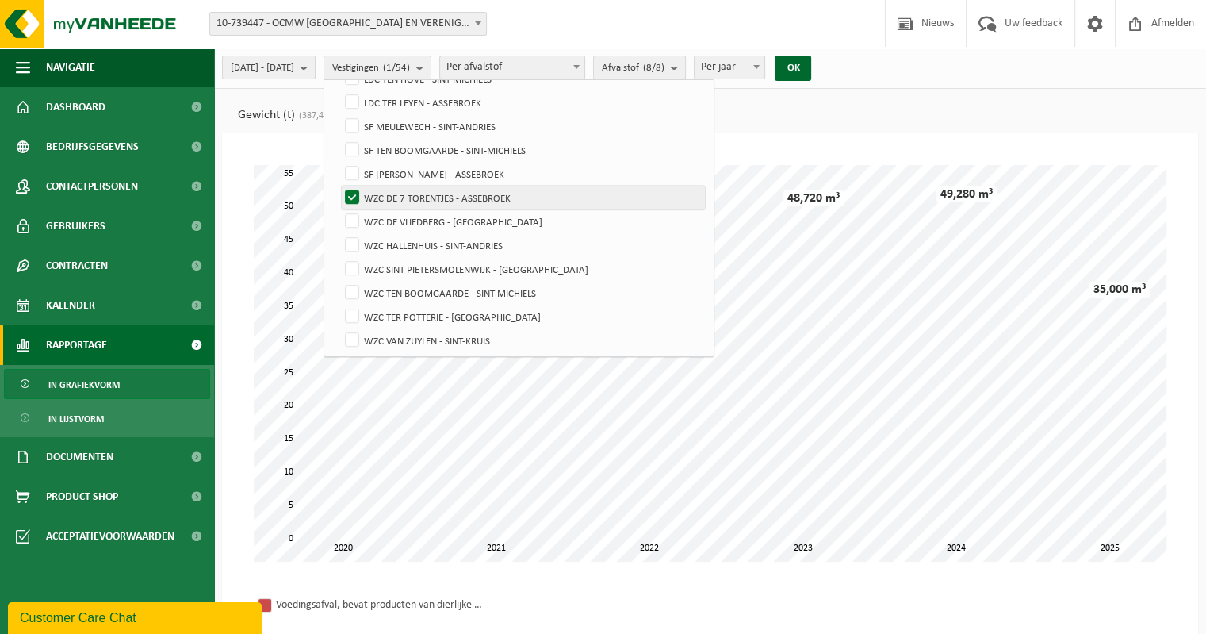
click at [392, 193] on label "WZC DE 7 TORENTJES - ASSEBROEK" at bounding box center [523, 198] width 363 height 24
click at [339, 186] on input "WZC DE 7 TORENTJES - ASSEBROEK" at bounding box center [339, 185] width 1 height 1
checkbox input "false"
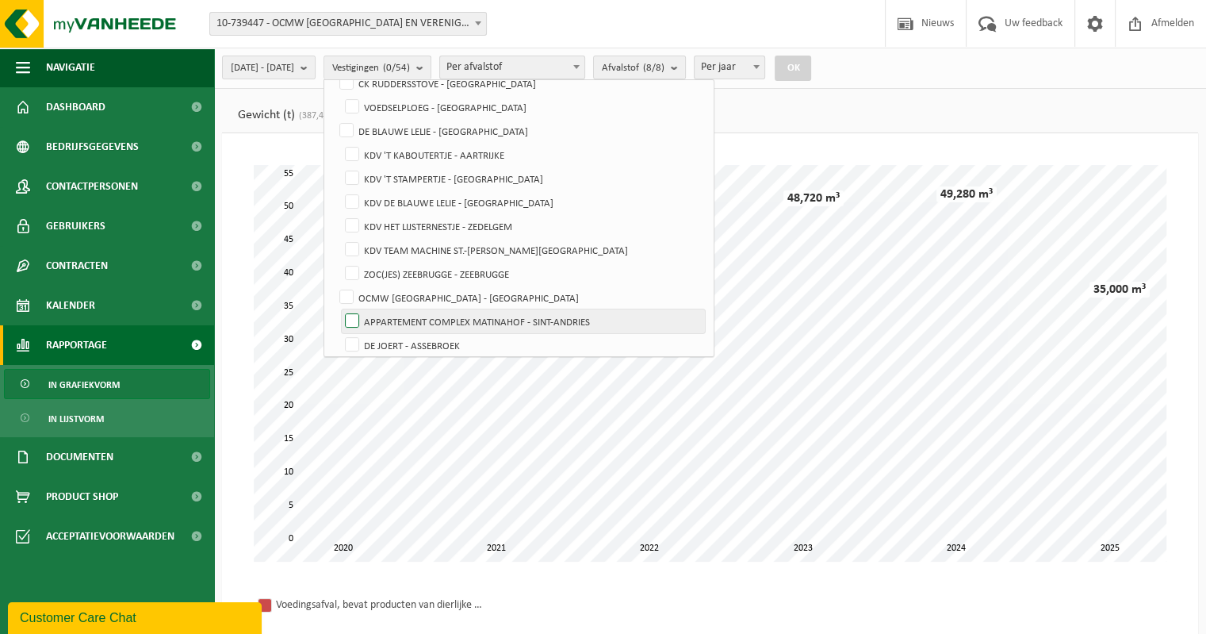
scroll to position [159, 0]
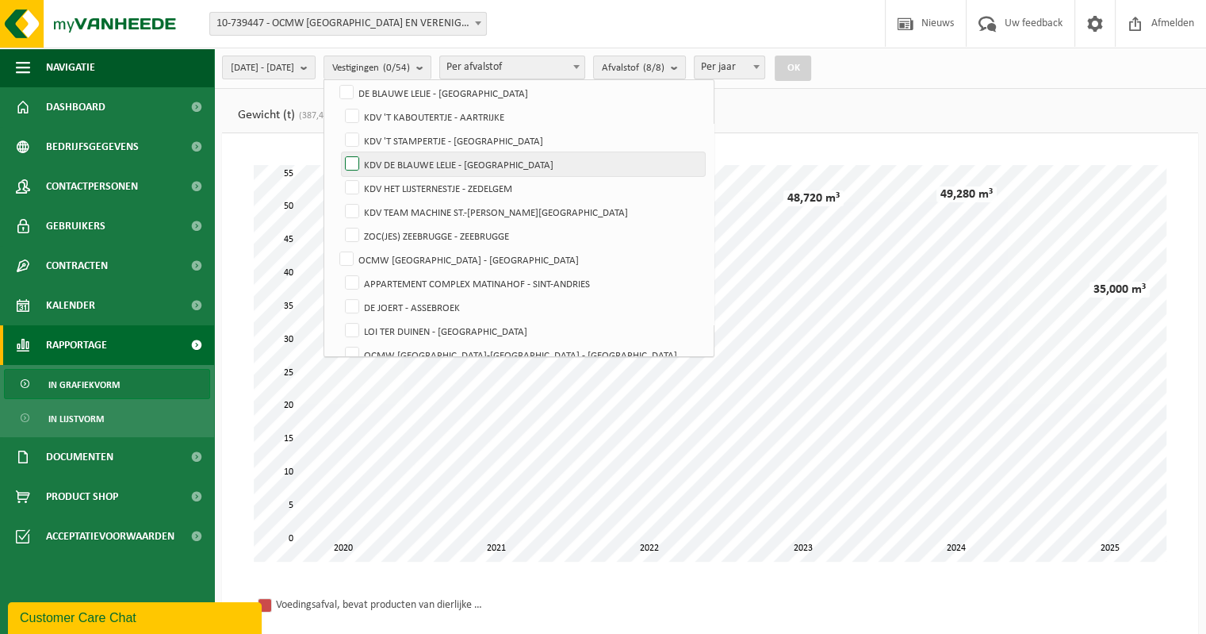
click at [394, 161] on label "KDV DE BLAUWE LELIE - [GEOGRAPHIC_DATA]" at bounding box center [523, 164] width 363 height 24
click at [339, 152] on input "KDV DE BLAUWE LELIE - [GEOGRAPHIC_DATA]" at bounding box center [339, 151] width 1 height 1
checkbox input "true"
click at [811, 72] on button "OK" at bounding box center [793, 68] width 36 height 25
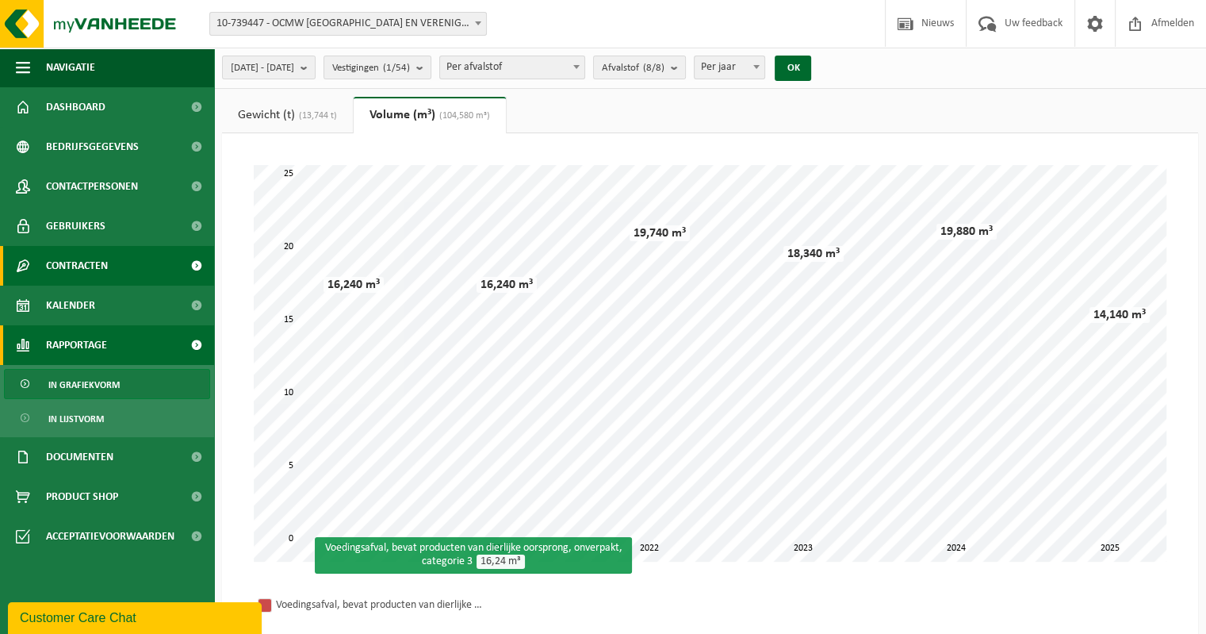
click at [86, 264] on span "Contracten" at bounding box center [77, 266] width 62 height 40
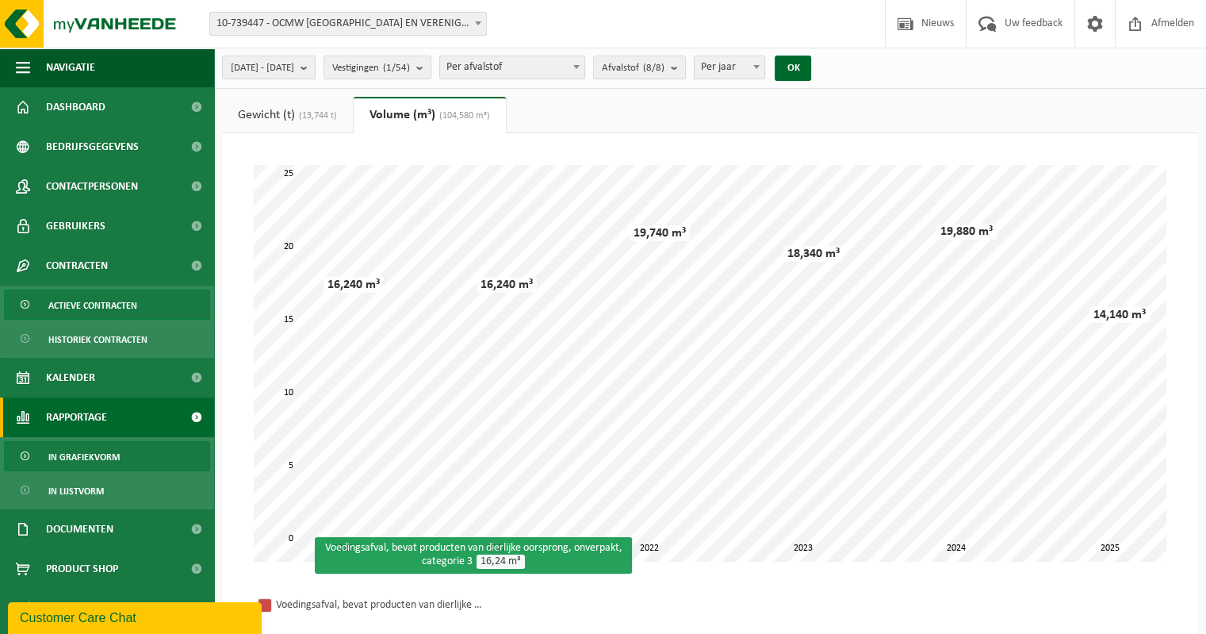
click at [80, 305] on span "Actieve contracten" at bounding box center [92, 305] width 89 height 30
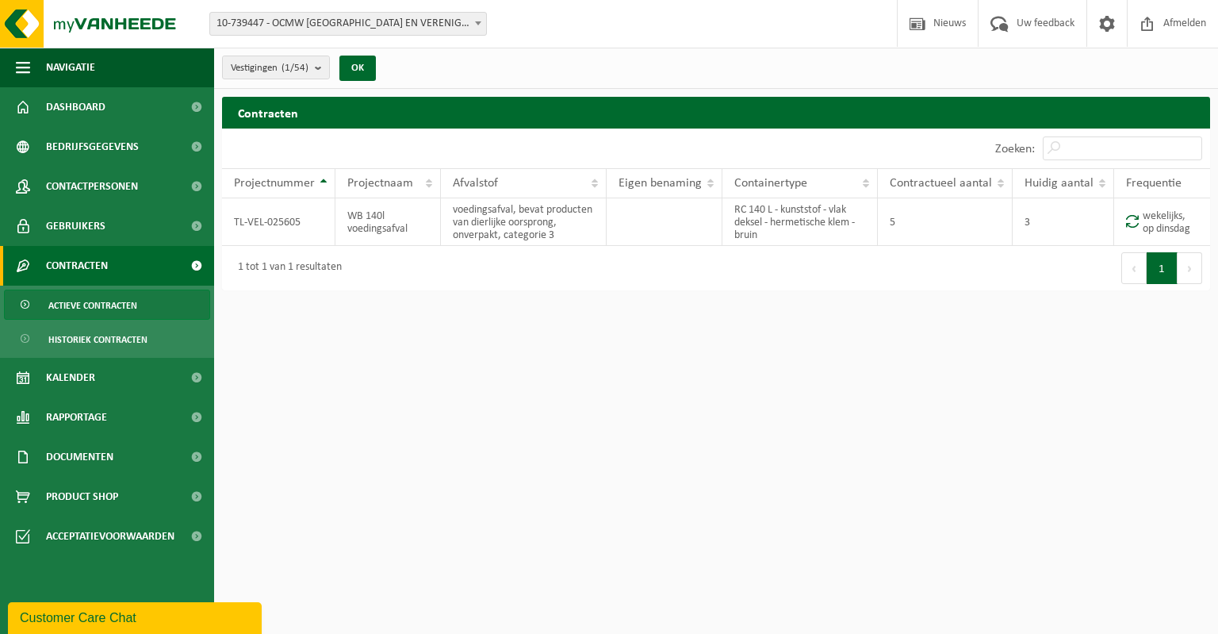
click at [548, 56] on div "Vestigingen (1/54) Alles selecteren Alles deselecteren Actieve selecteren OCMW …" at bounding box center [716, 68] width 1004 height 41
click at [95, 423] on span "Rapportage" at bounding box center [76, 417] width 61 height 40
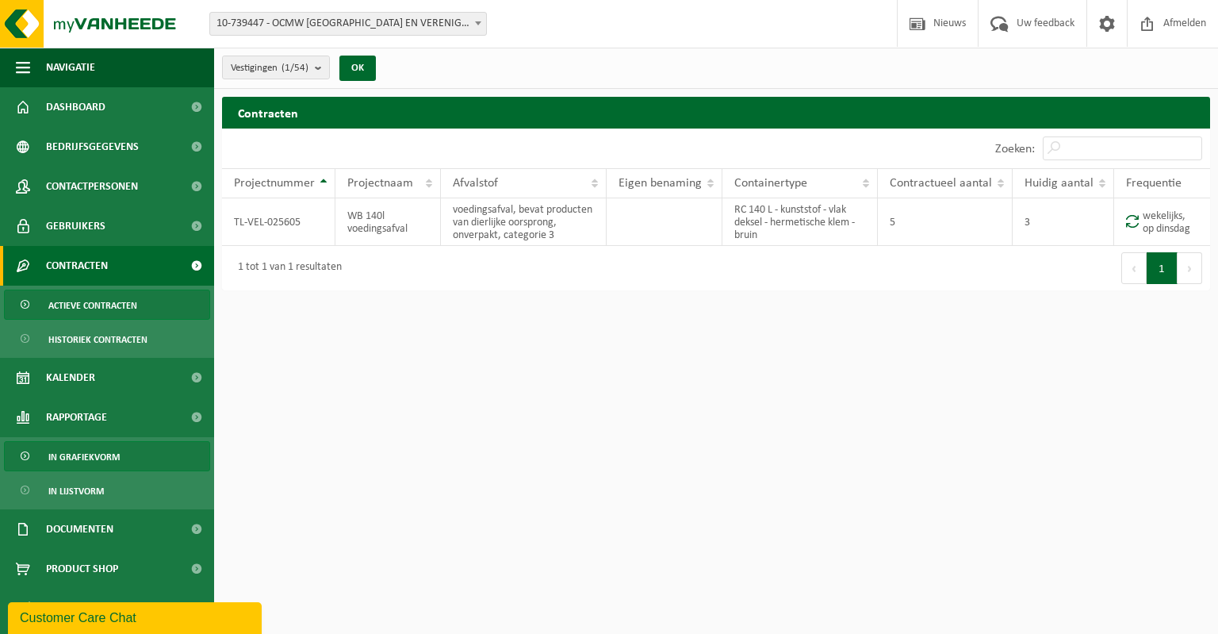
click at [90, 450] on span "In grafiekvorm" at bounding box center [83, 457] width 71 height 30
